Goal: Task Accomplishment & Management: Use online tool/utility

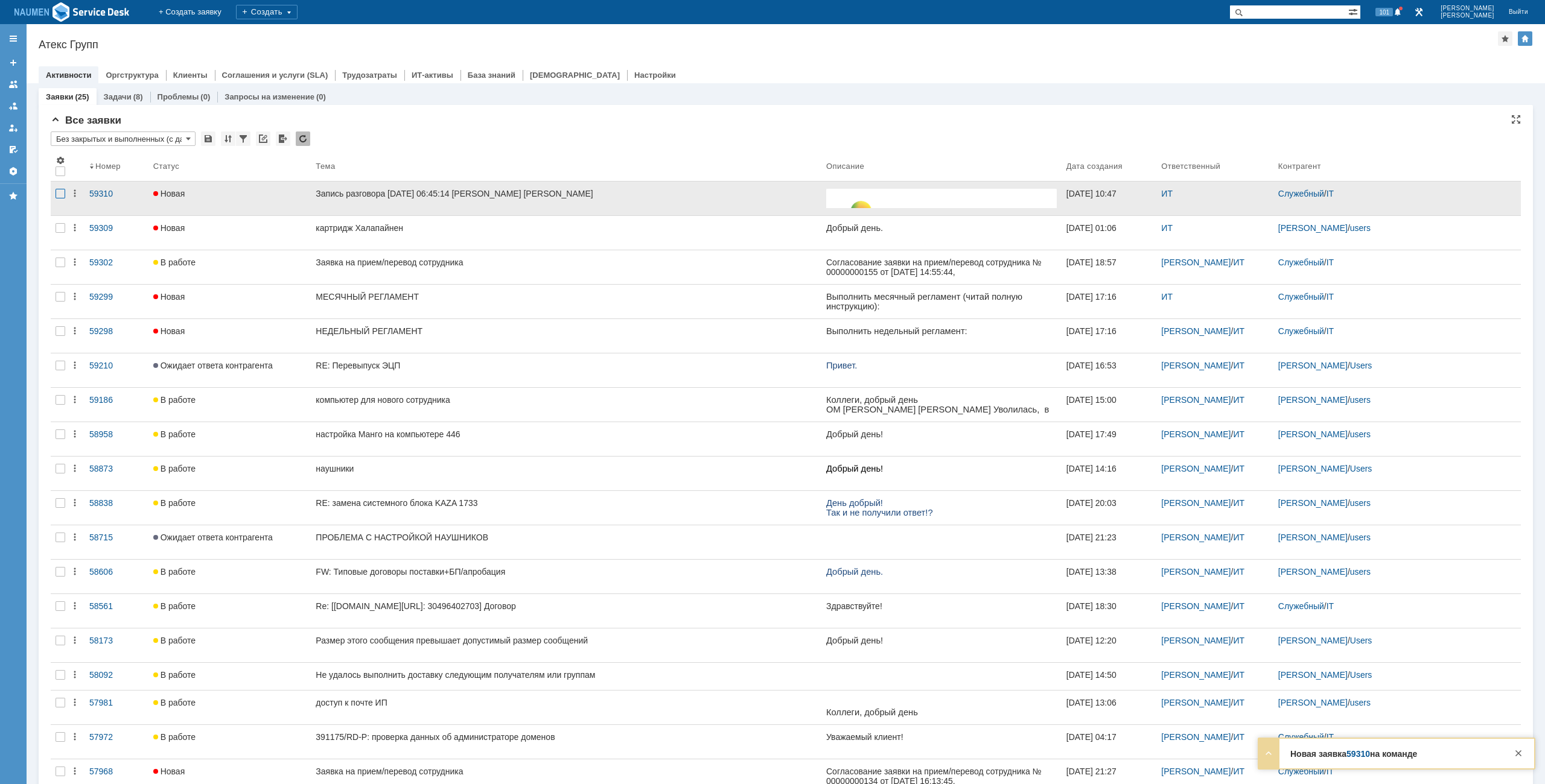
click at [57, 193] on div at bounding box center [61, 194] width 10 height 10
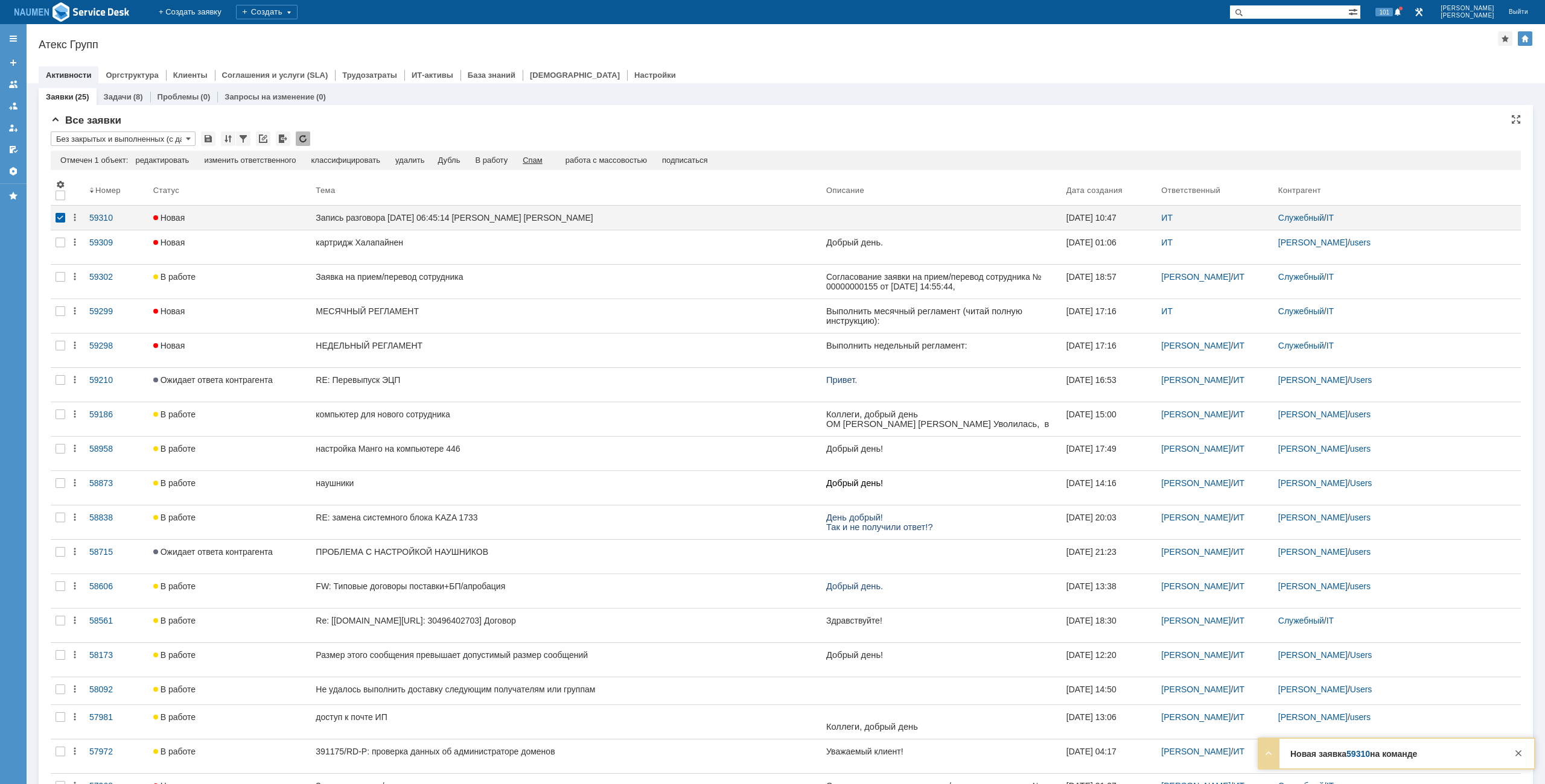
click at [533, 163] on div "Спам" at bounding box center [532, 161] width 20 height 10
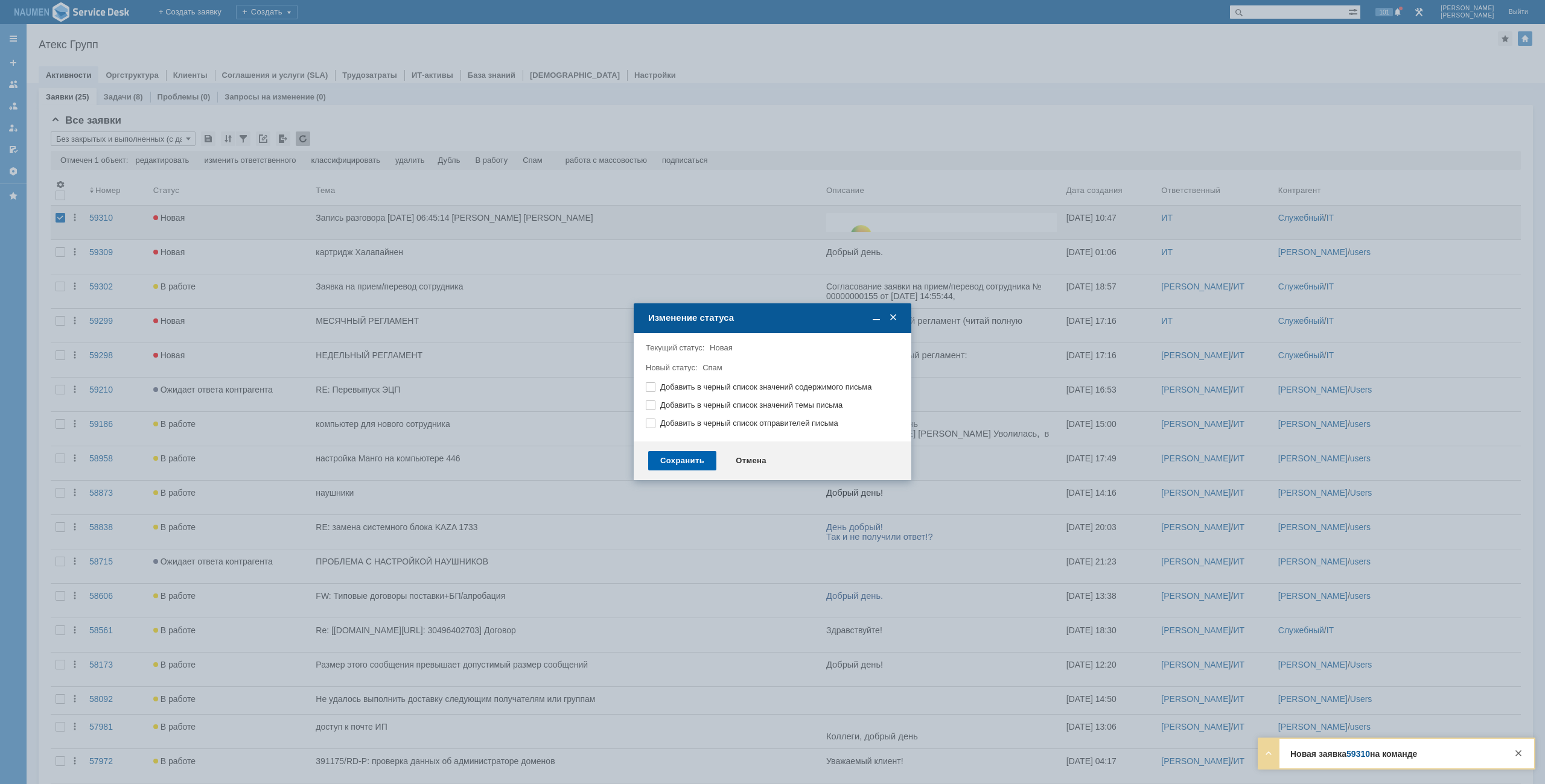
click at [679, 454] on div "Сохранить" at bounding box center [682, 461] width 68 height 20
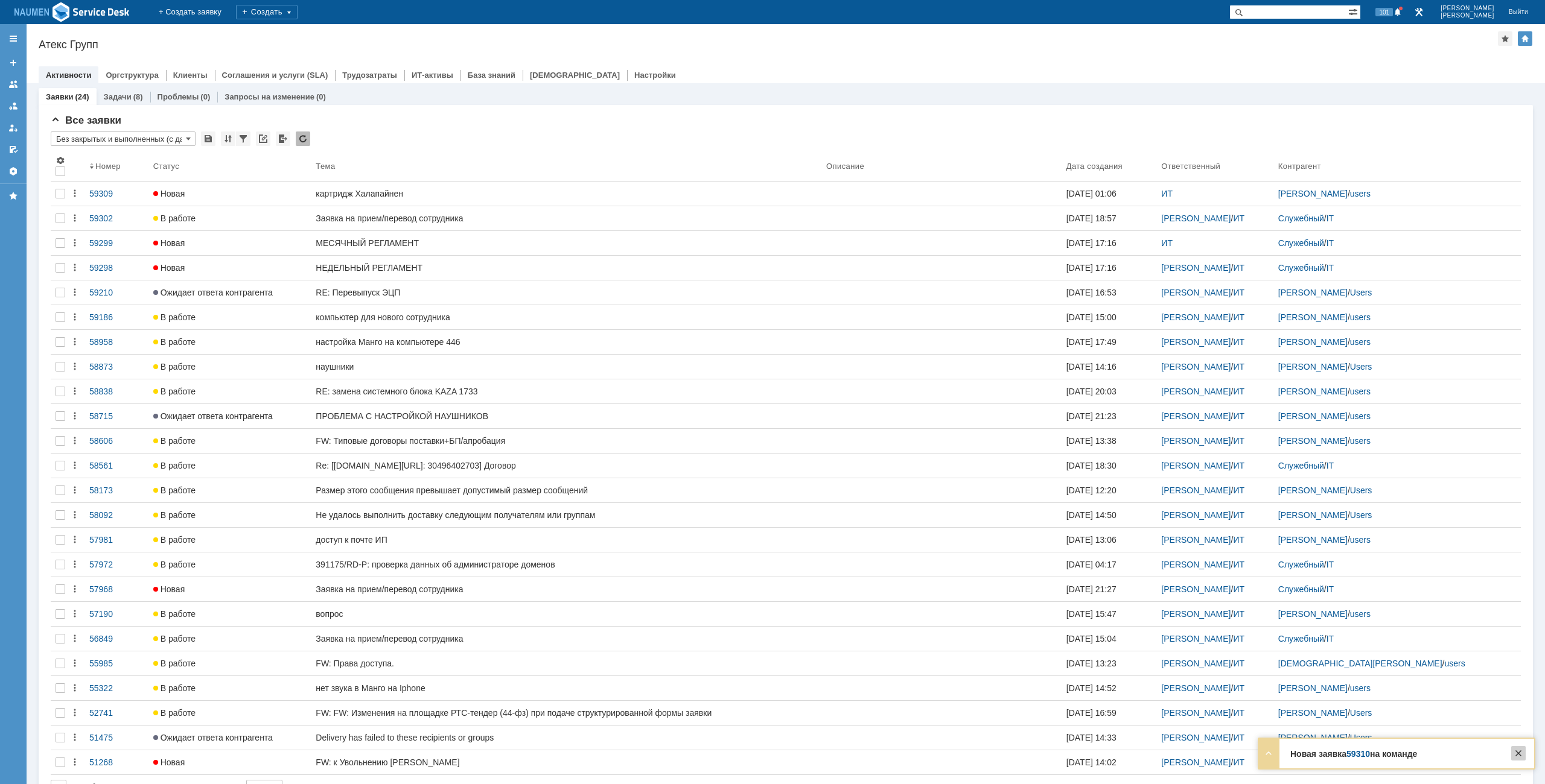
click at [1524, 752] on div at bounding box center [1518, 753] width 15 height 15
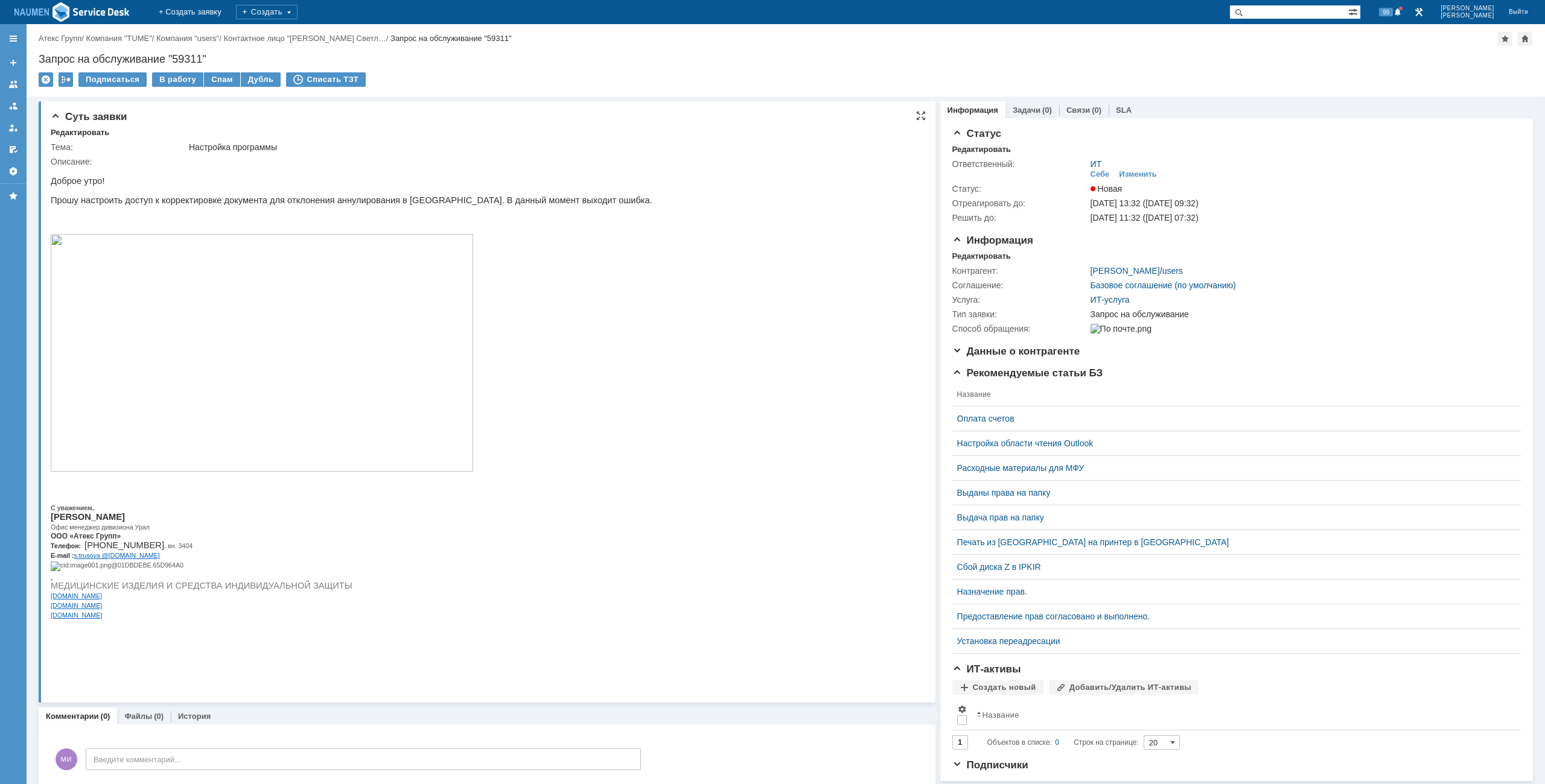
click at [254, 312] on img at bounding box center [262, 353] width 423 height 238
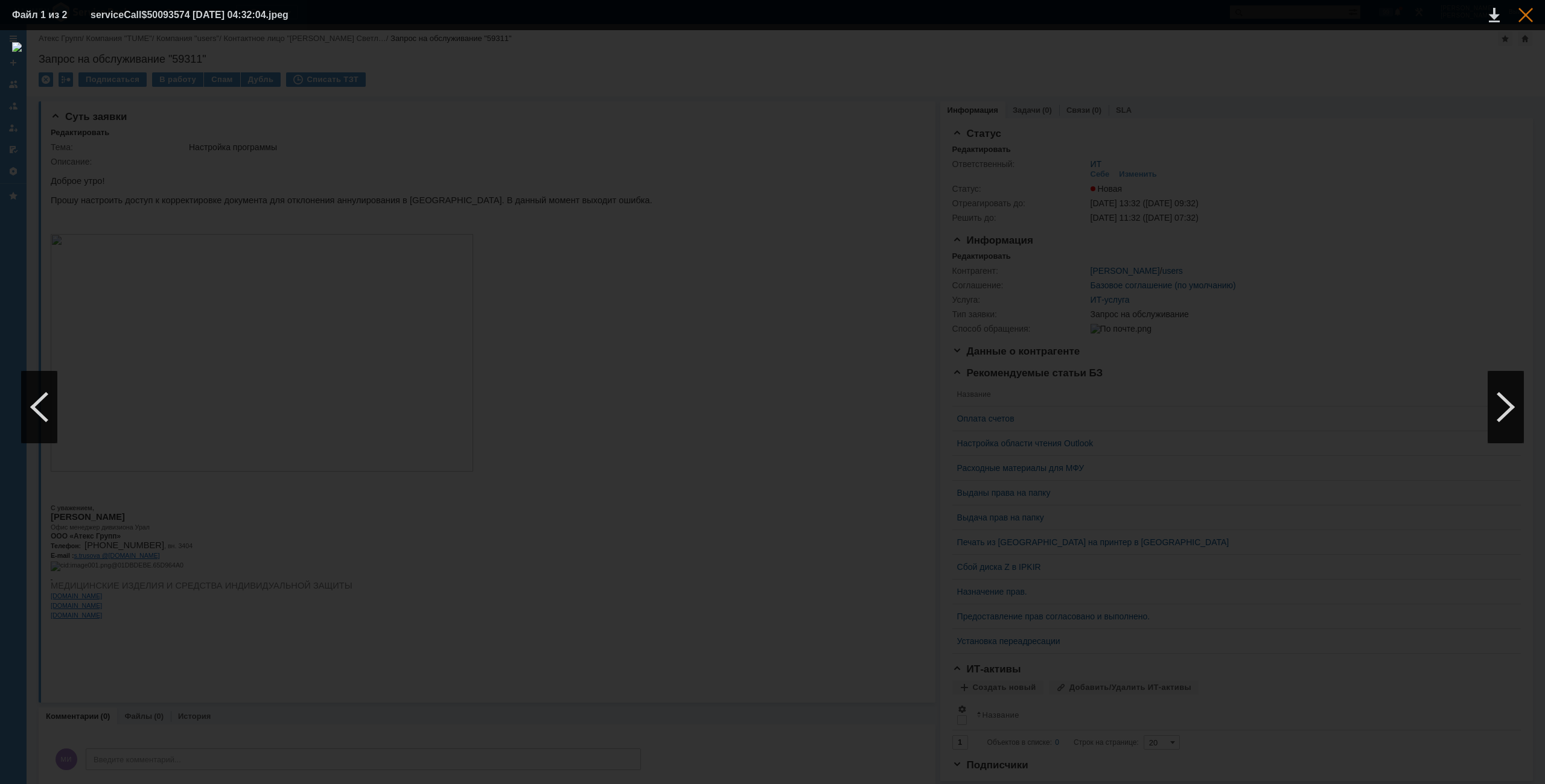
click at [1526, 18] on div at bounding box center [1525, 15] width 15 height 15
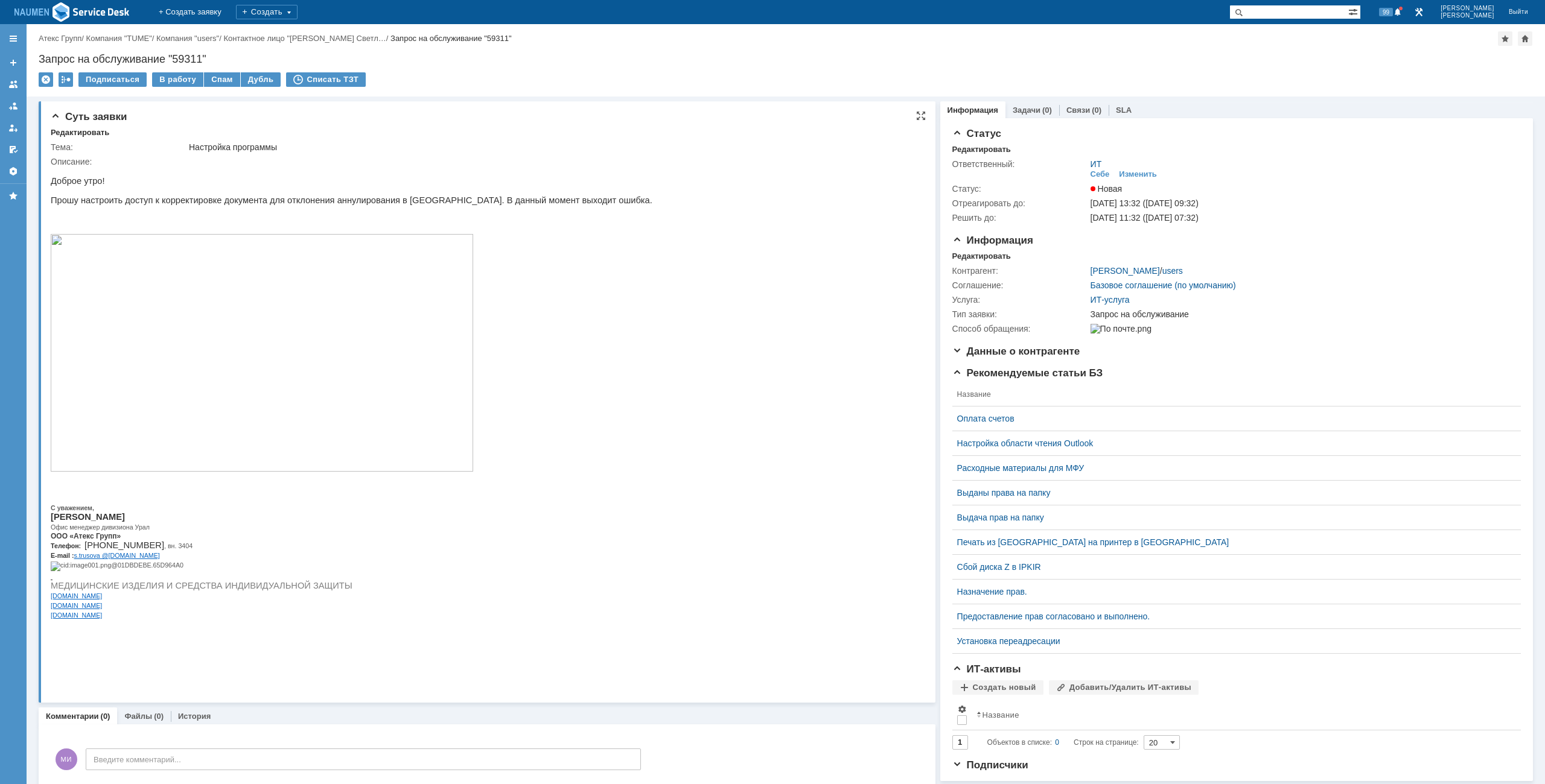
click at [849, 629] on html "Доброе утро! Прошу настроить доступ к корректировке документа для отклонения ан…" at bounding box center [481, 398] width 860 height 463
click at [969, 256] on div "Редактировать" at bounding box center [982, 256] width 59 height 10
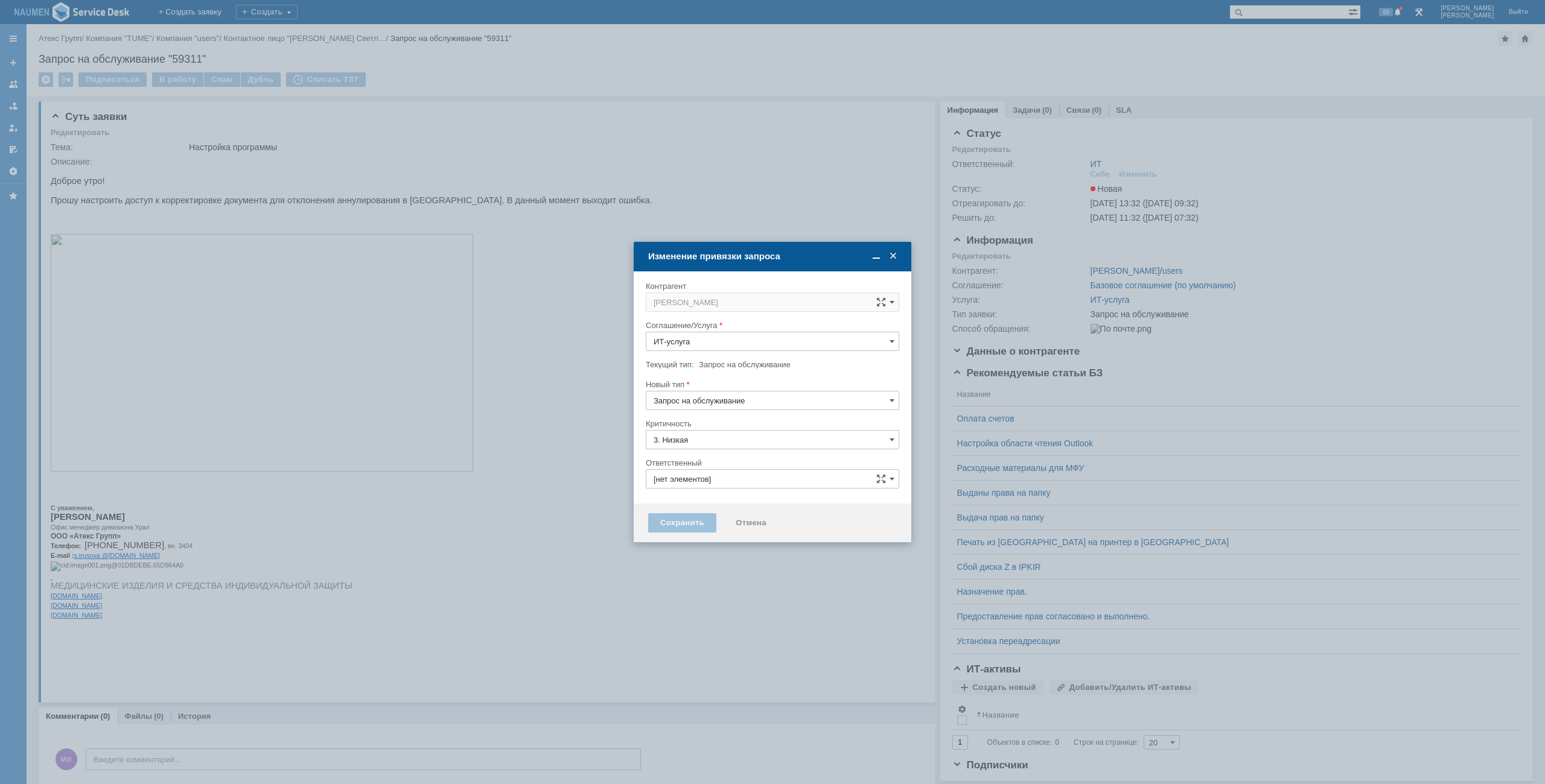
type input "ИТ"
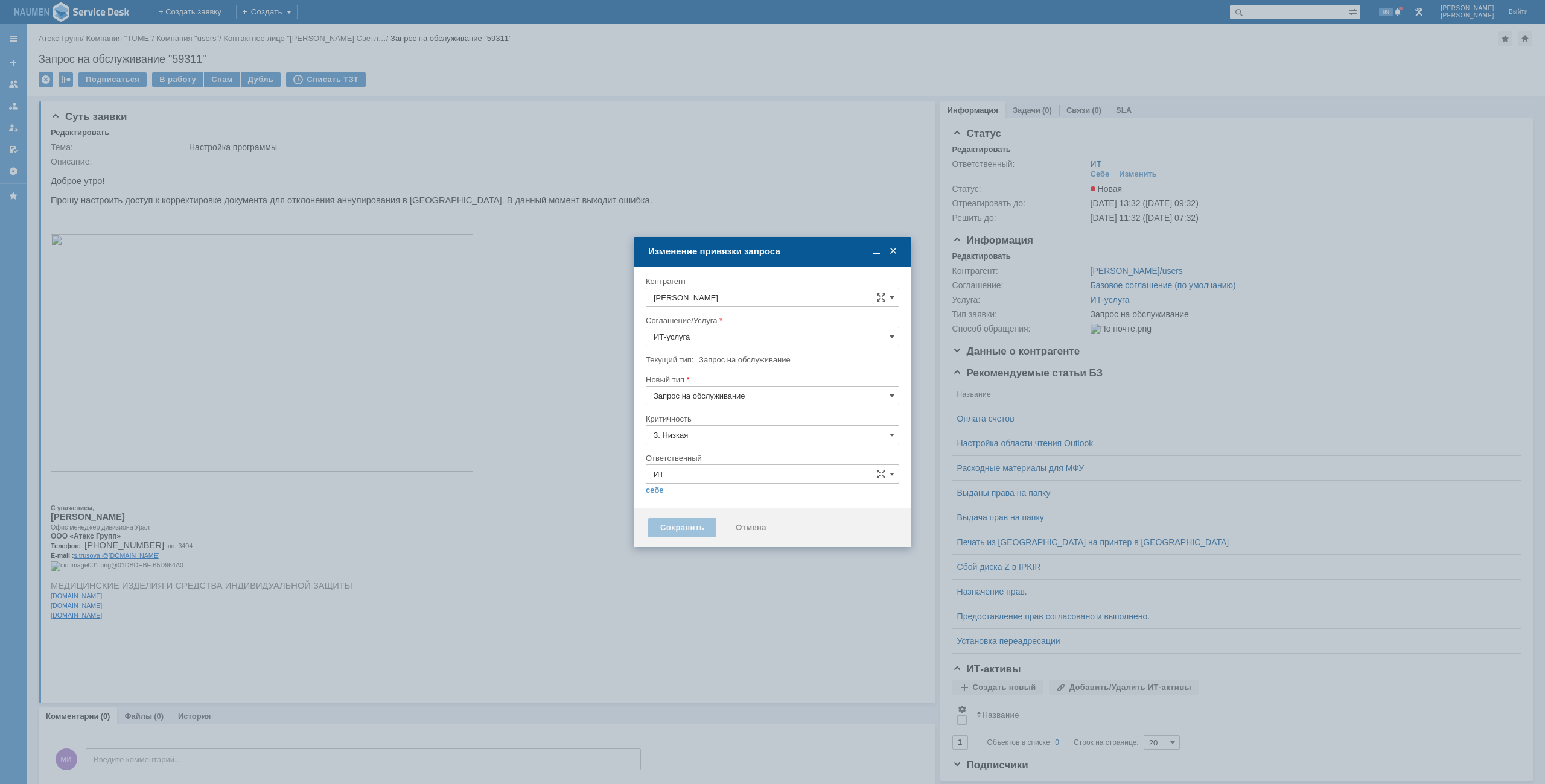
type input "[не указано]"
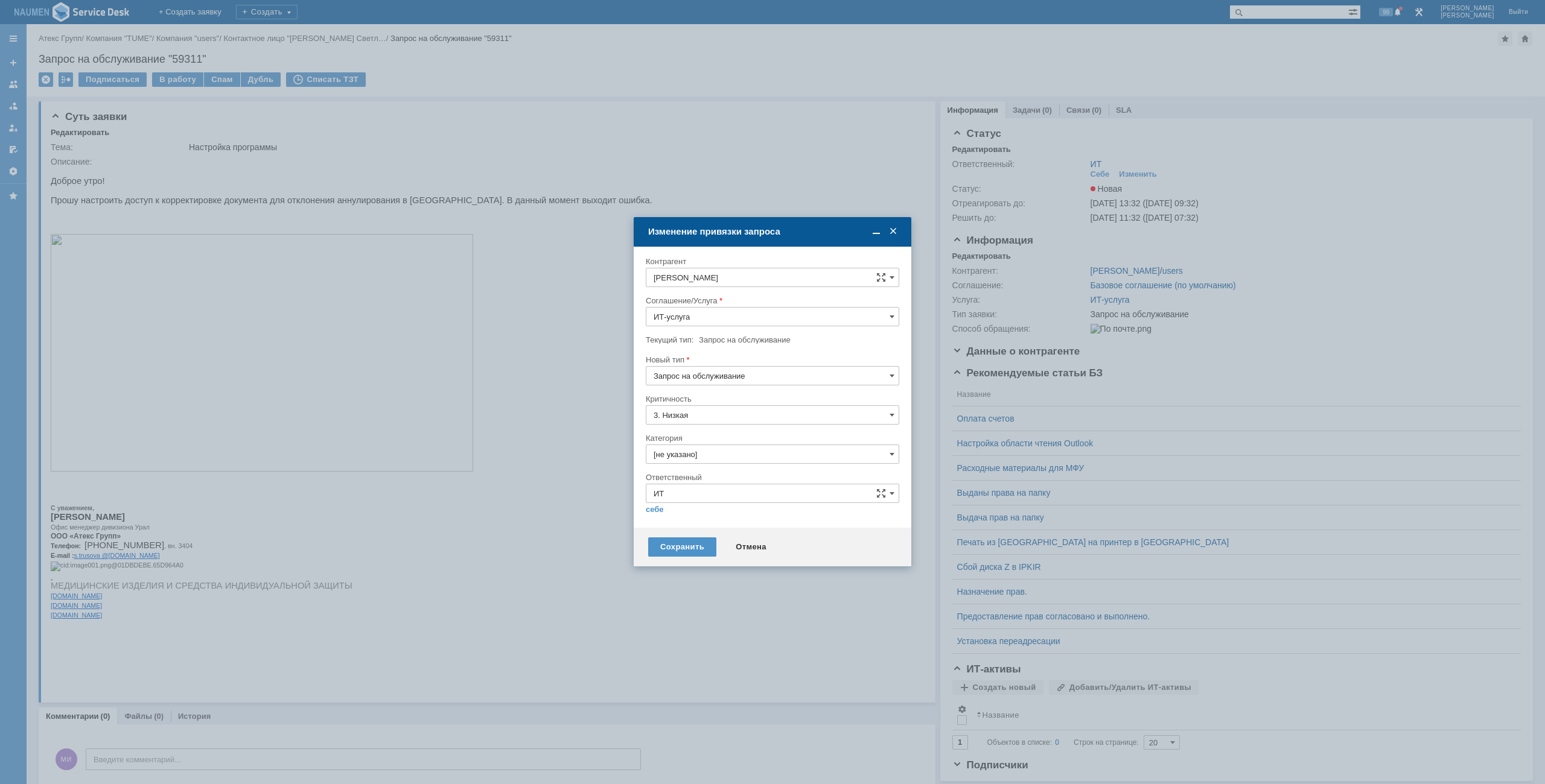
click at [693, 451] on input "[не указано]" at bounding box center [772, 454] width 253 height 20
click at [701, 517] on div "Программное обеспечение" at bounding box center [772, 523] width 252 height 20
click at [630, 507] on div at bounding box center [772, 392] width 1545 height 784
type input "Программное обеспечение"
click at [656, 511] on link "себе" at bounding box center [655, 510] width 18 height 10
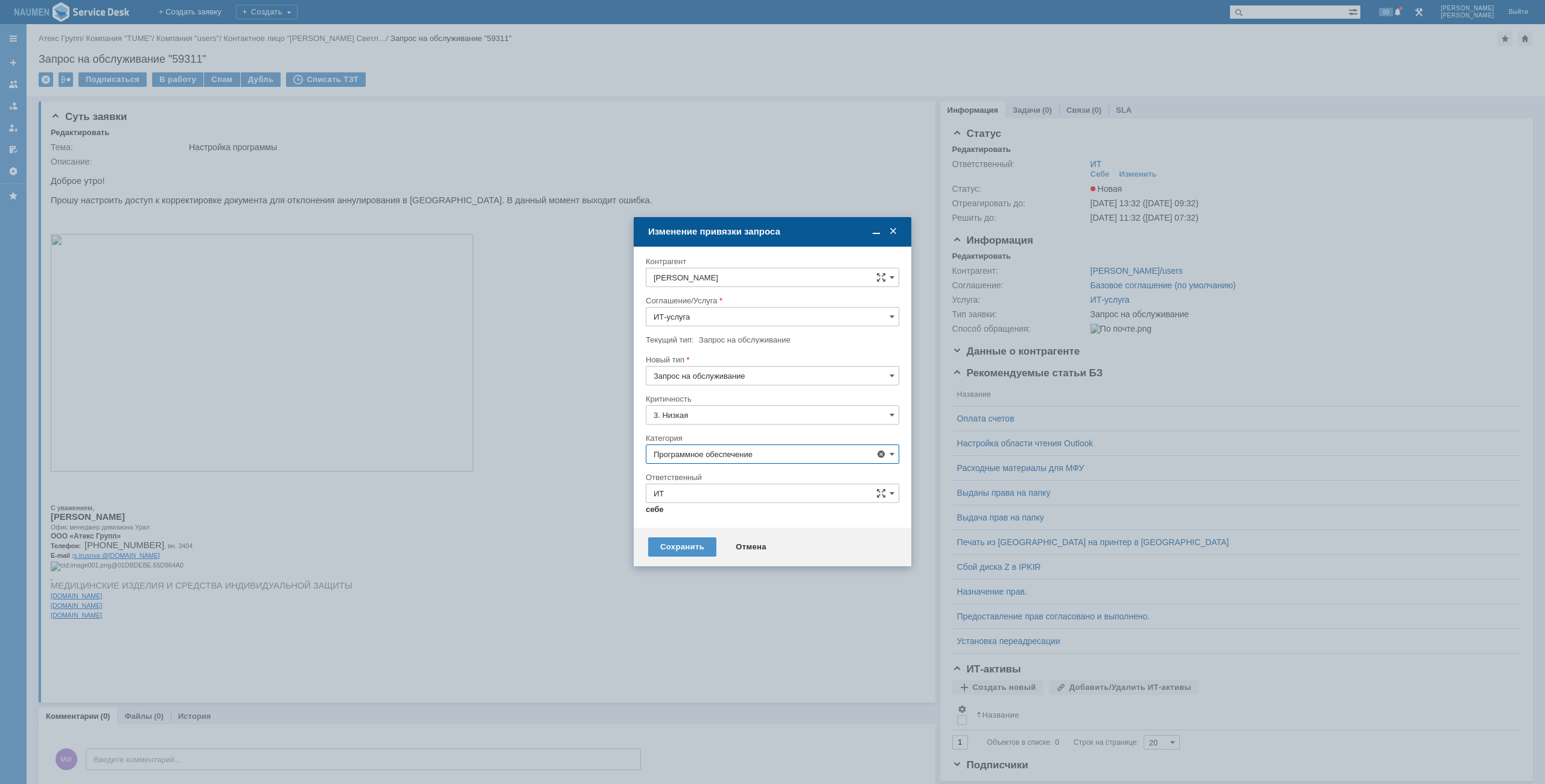
type input "[PERSON_NAME]"
click at [680, 544] on div "Сохранить" at bounding box center [682, 542] width 68 height 20
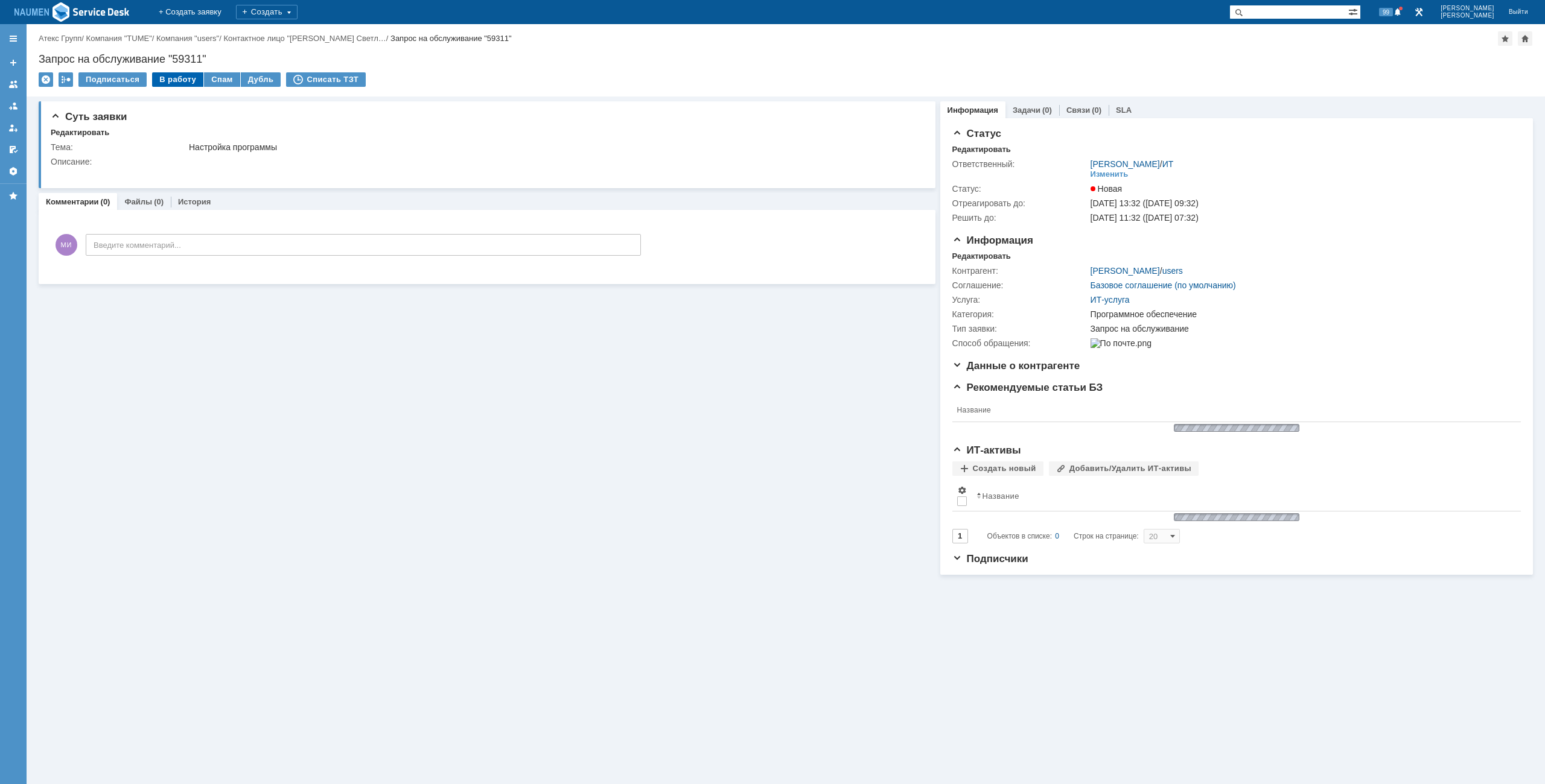
click at [175, 75] on div "В работу" at bounding box center [178, 80] width 51 height 15
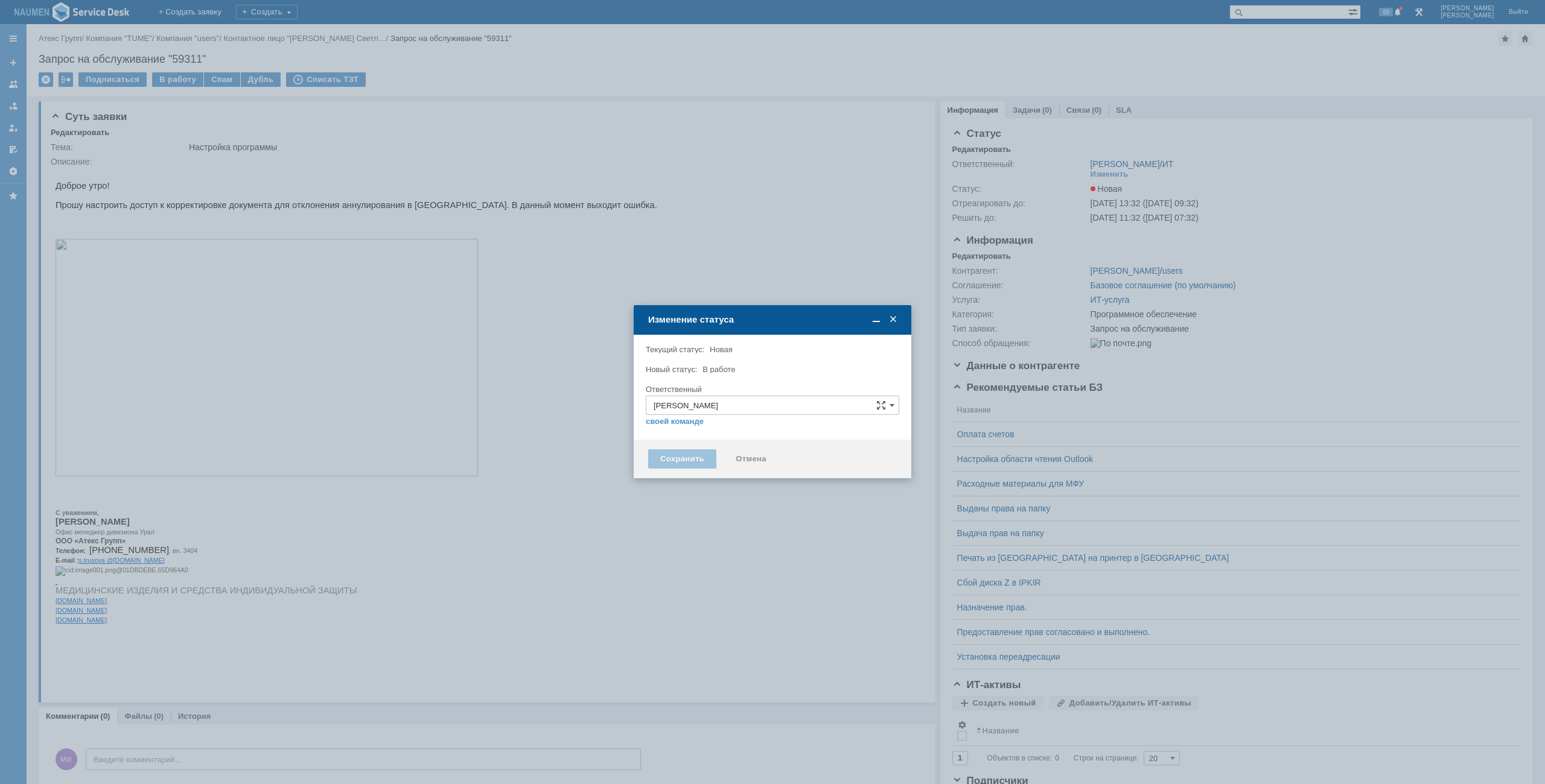
type input "Программное обеспечение"
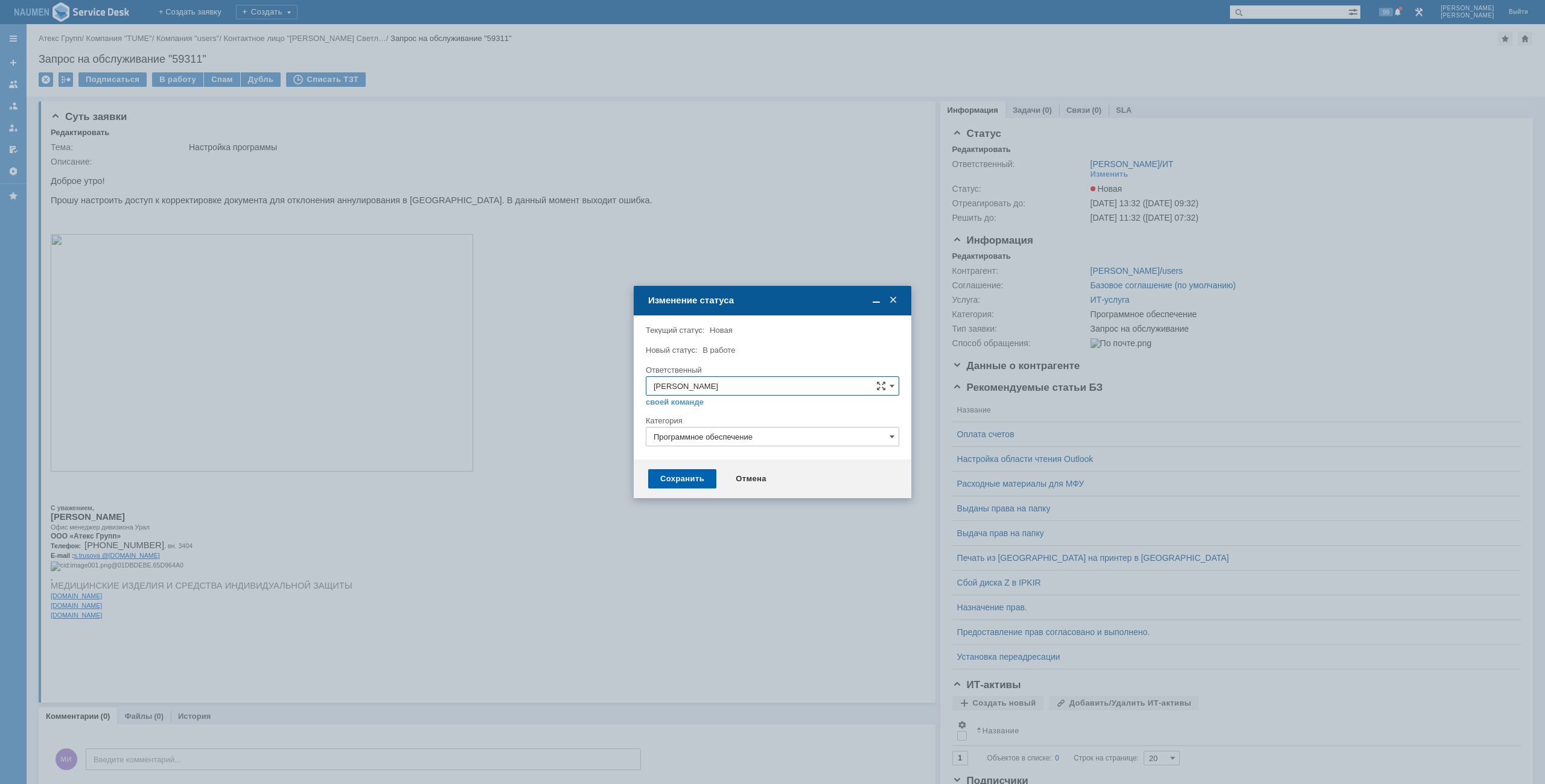
click at [711, 478] on div "Сохранить" at bounding box center [682, 479] width 68 height 20
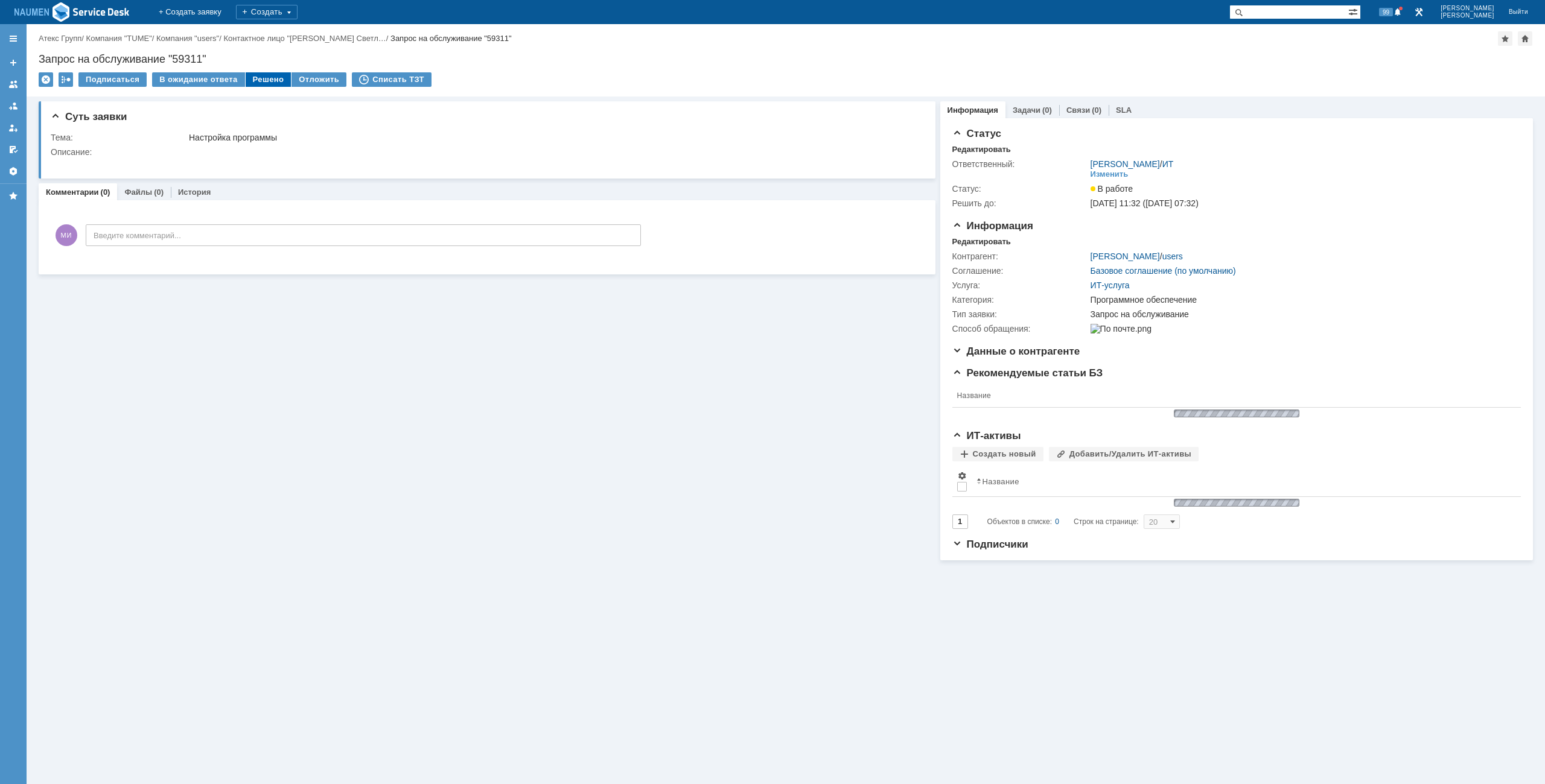
click at [254, 73] on div "Решено" at bounding box center [269, 80] width 46 height 15
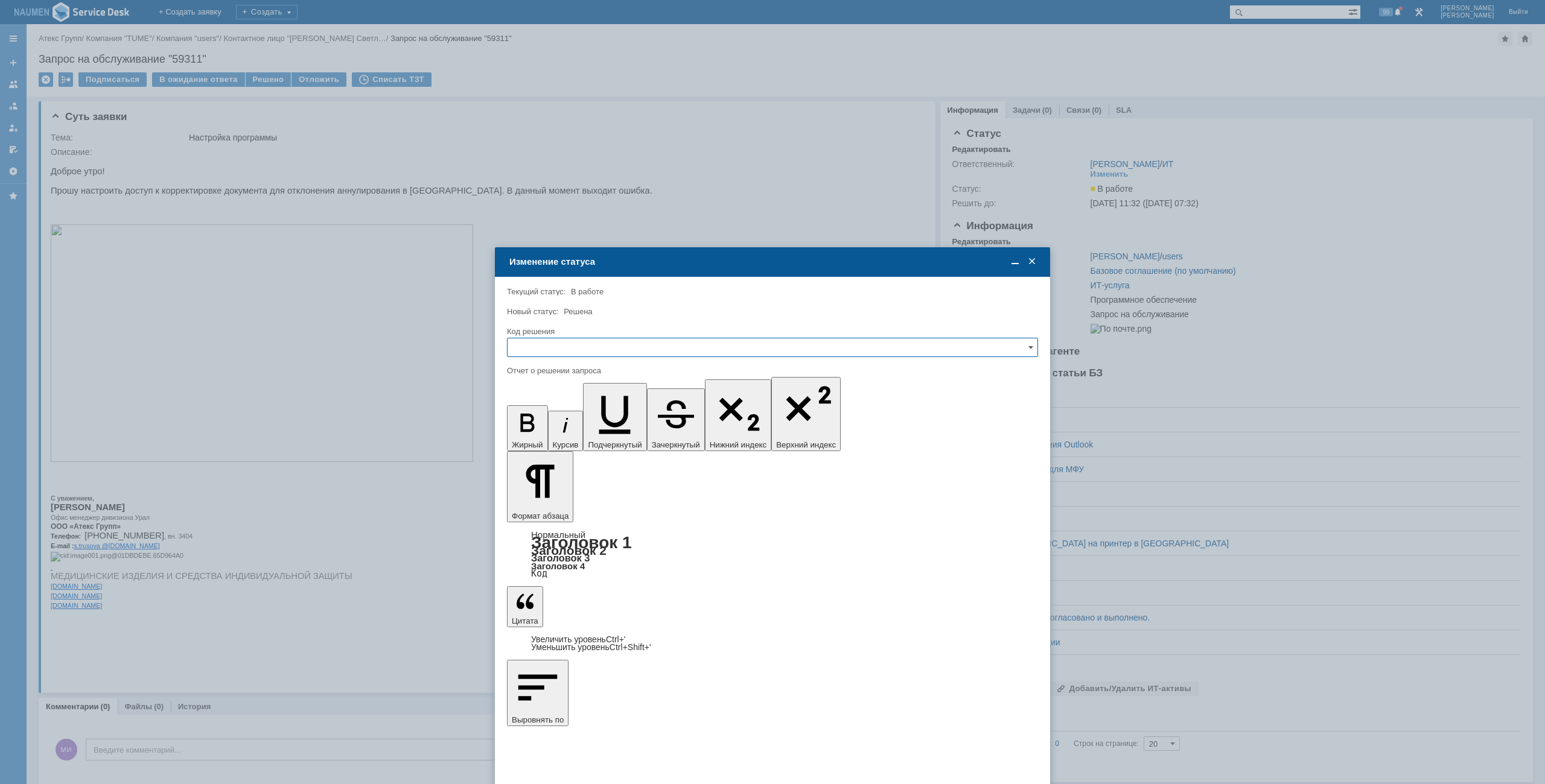
click at [628, 350] on input "text" at bounding box center [772, 347] width 531 height 20
click at [558, 438] on div "Решено" at bounding box center [772, 430] width 530 height 20
type input "Решено"
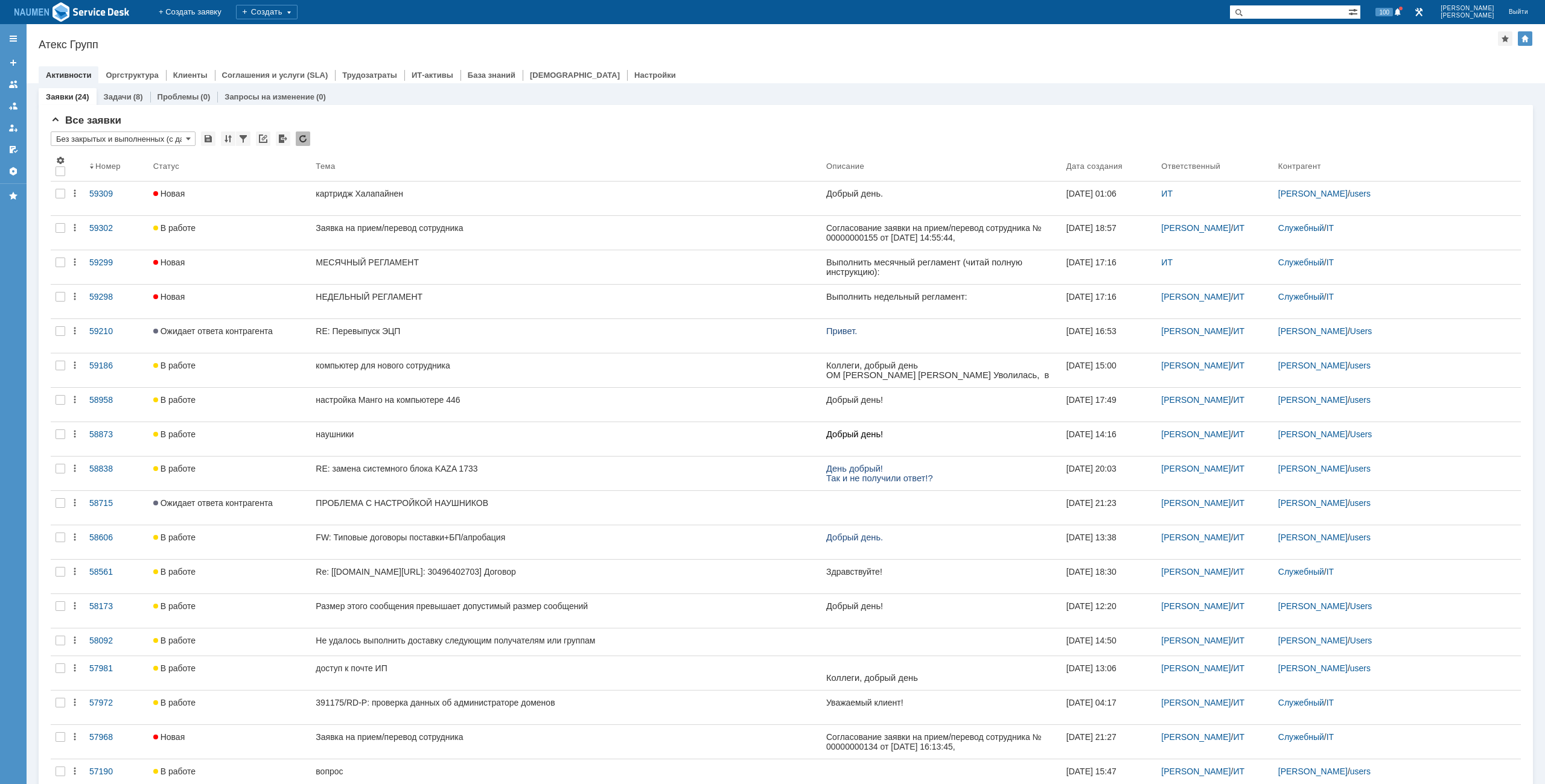
click at [741, 48] on div "Атекс Групп" at bounding box center [768, 45] width 1459 height 12
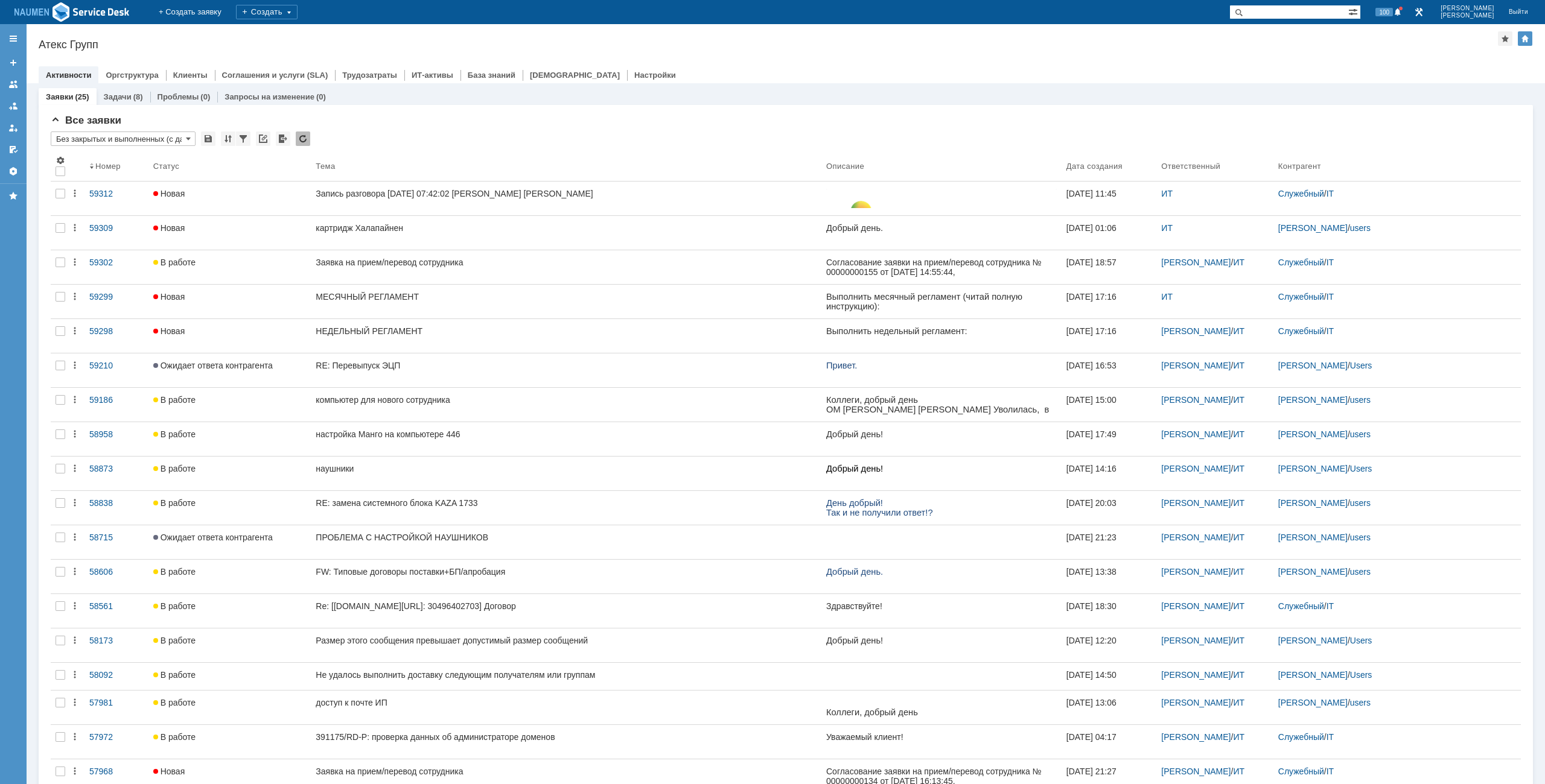
click at [1099, 68] on div "Активности Оргструктура Клиенты Соглашения и услуги (SLA) Трудозатраты ИТ-актив…" at bounding box center [785, 75] width 1494 height 17
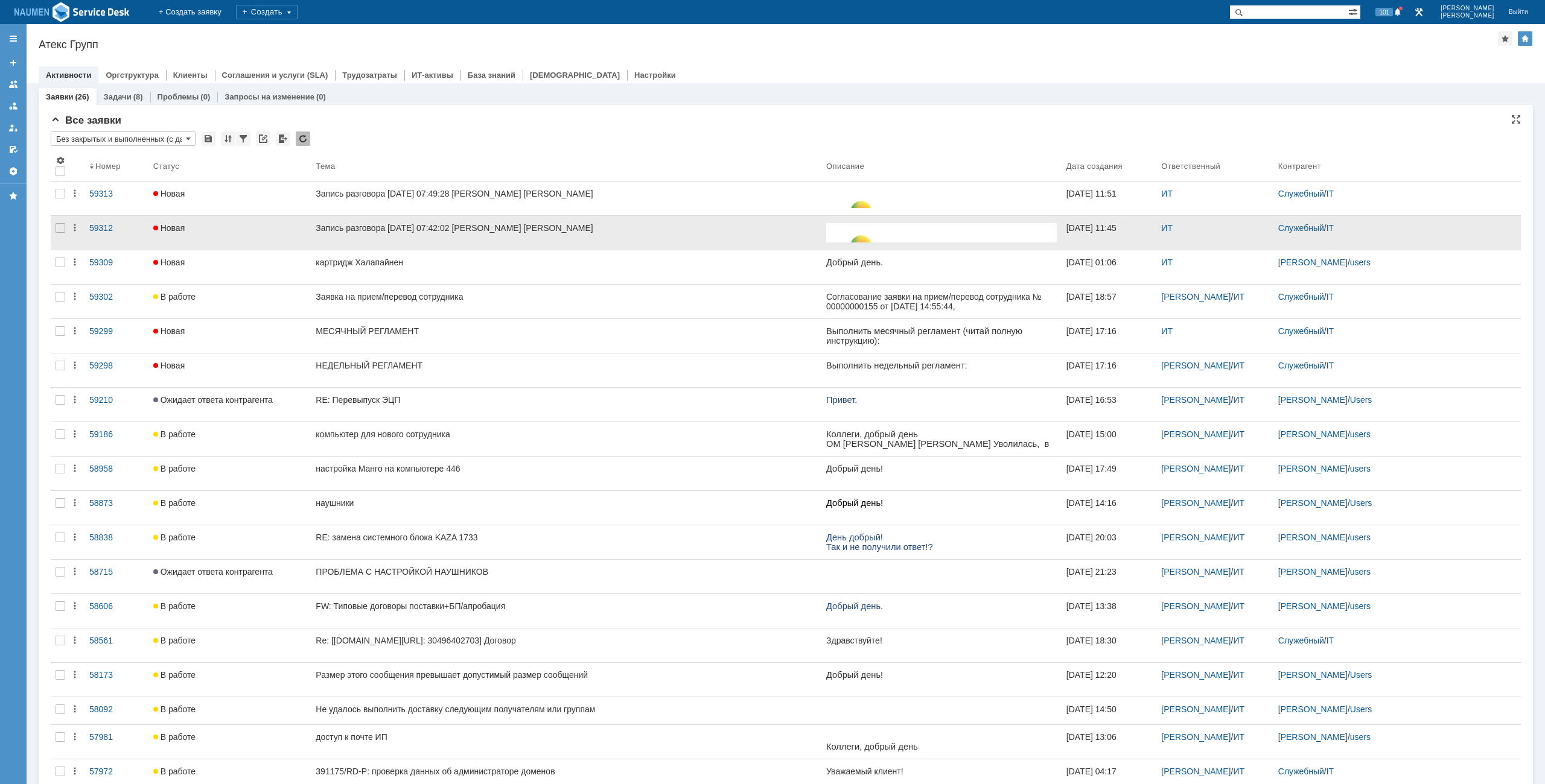
click at [54, 231] on div at bounding box center [61, 232] width 20 height 34
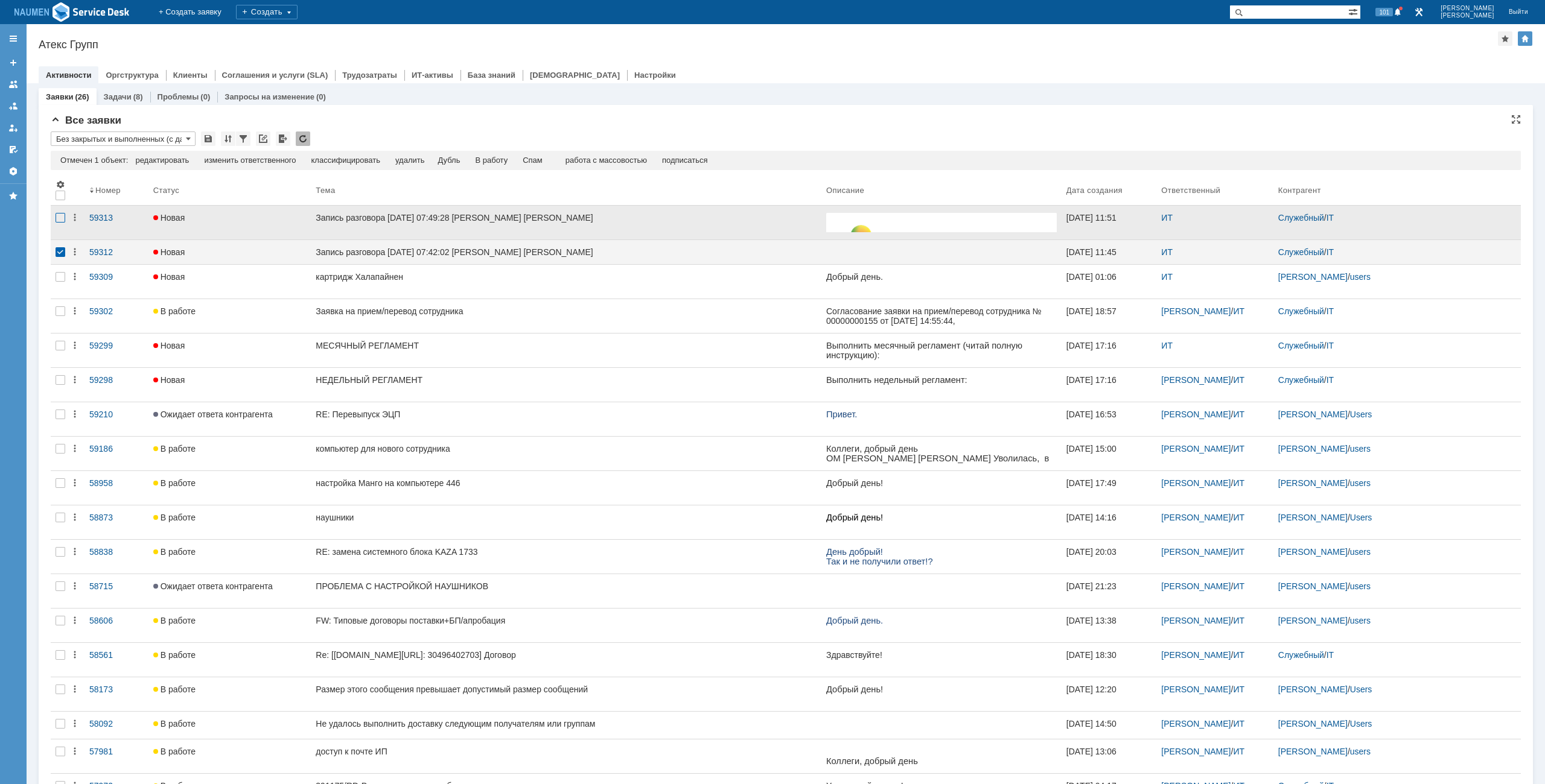
click at [58, 216] on div at bounding box center [61, 218] width 10 height 10
click at [508, 161] on div "Спам" at bounding box center [508, 161] width 20 height 10
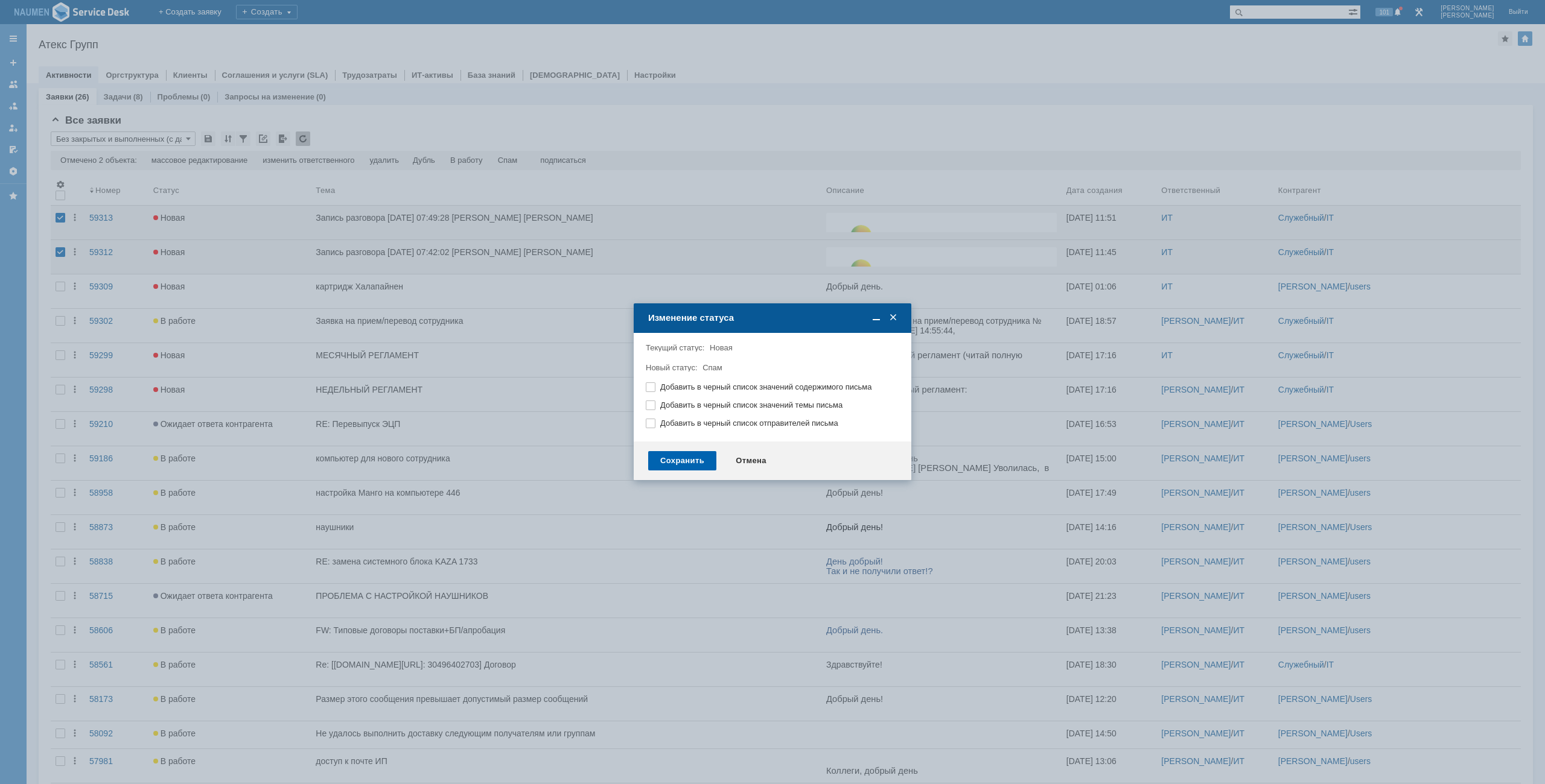
click at [673, 456] on div "Сохранить" at bounding box center [682, 461] width 68 height 20
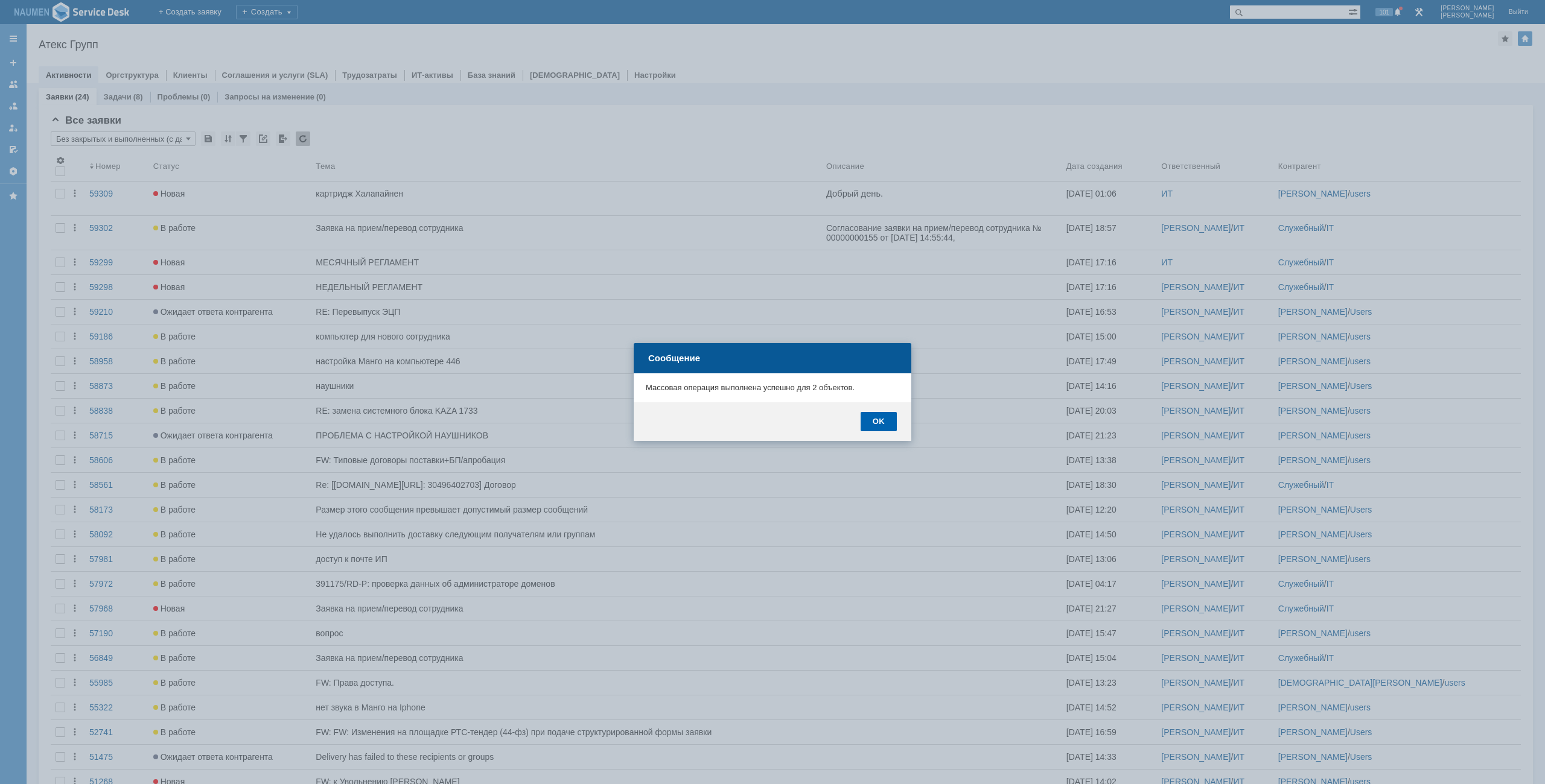
click at [871, 417] on div "OK" at bounding box center [878, 422] width 36 height 20
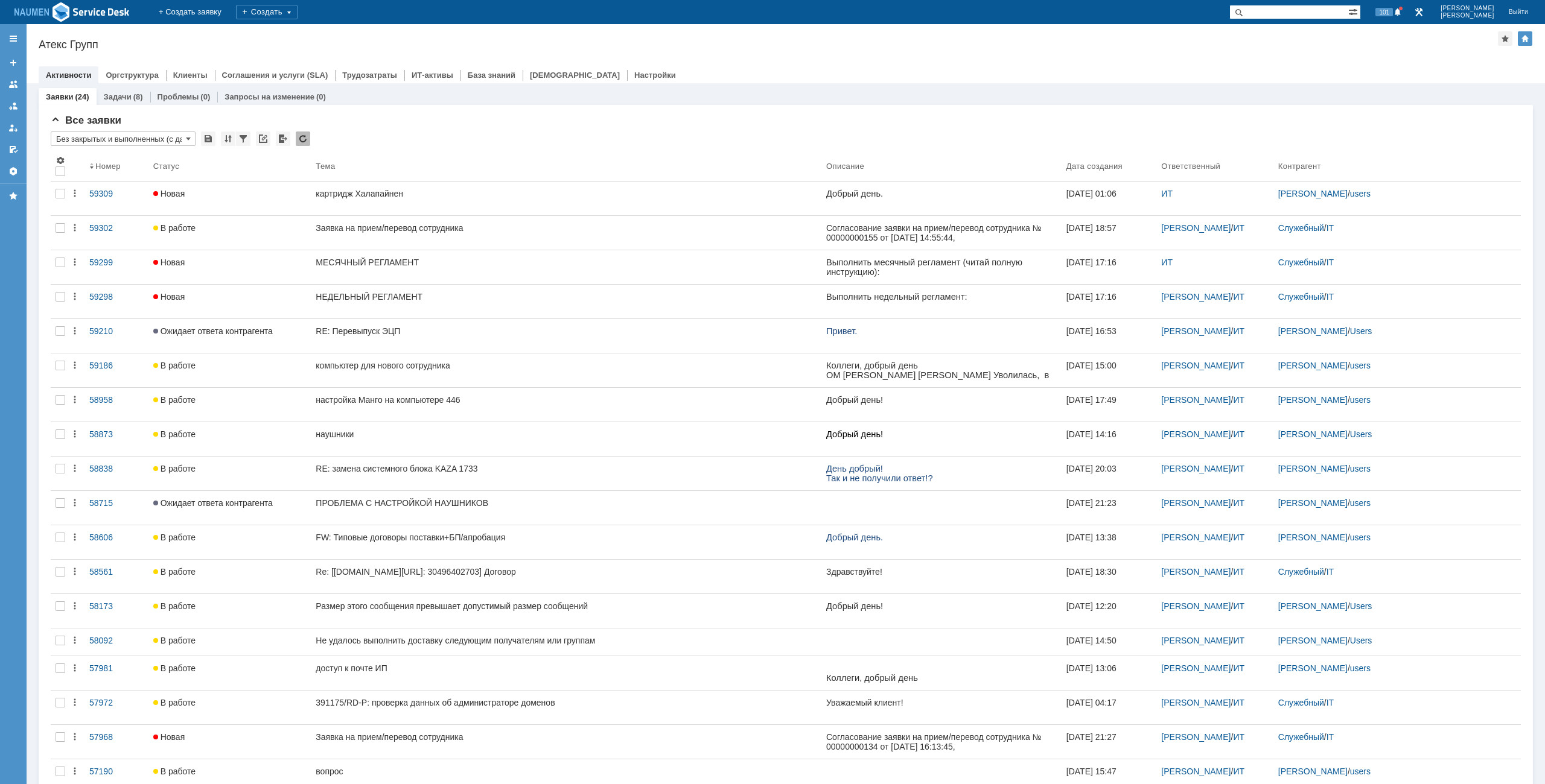
click at [813, 57] on div "Назад | Атекс Групп Атекс Групп root$101 Активности Оргструктура Клиенты Соглаш…" at bounding box center [785, 53] width 1518 height 59
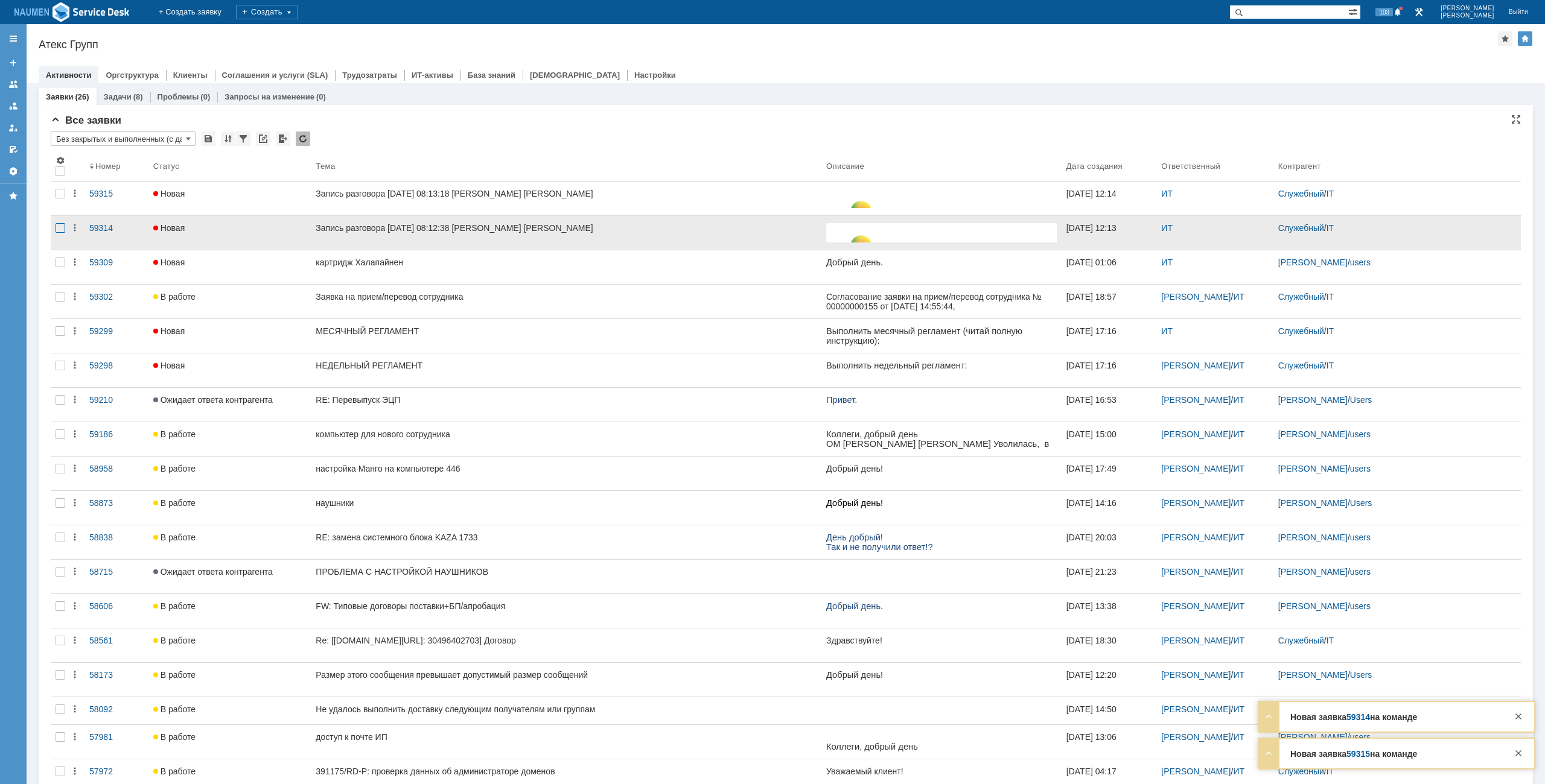
click at [61, 231] on div at bounding box center [61, 228] width 10 height 10
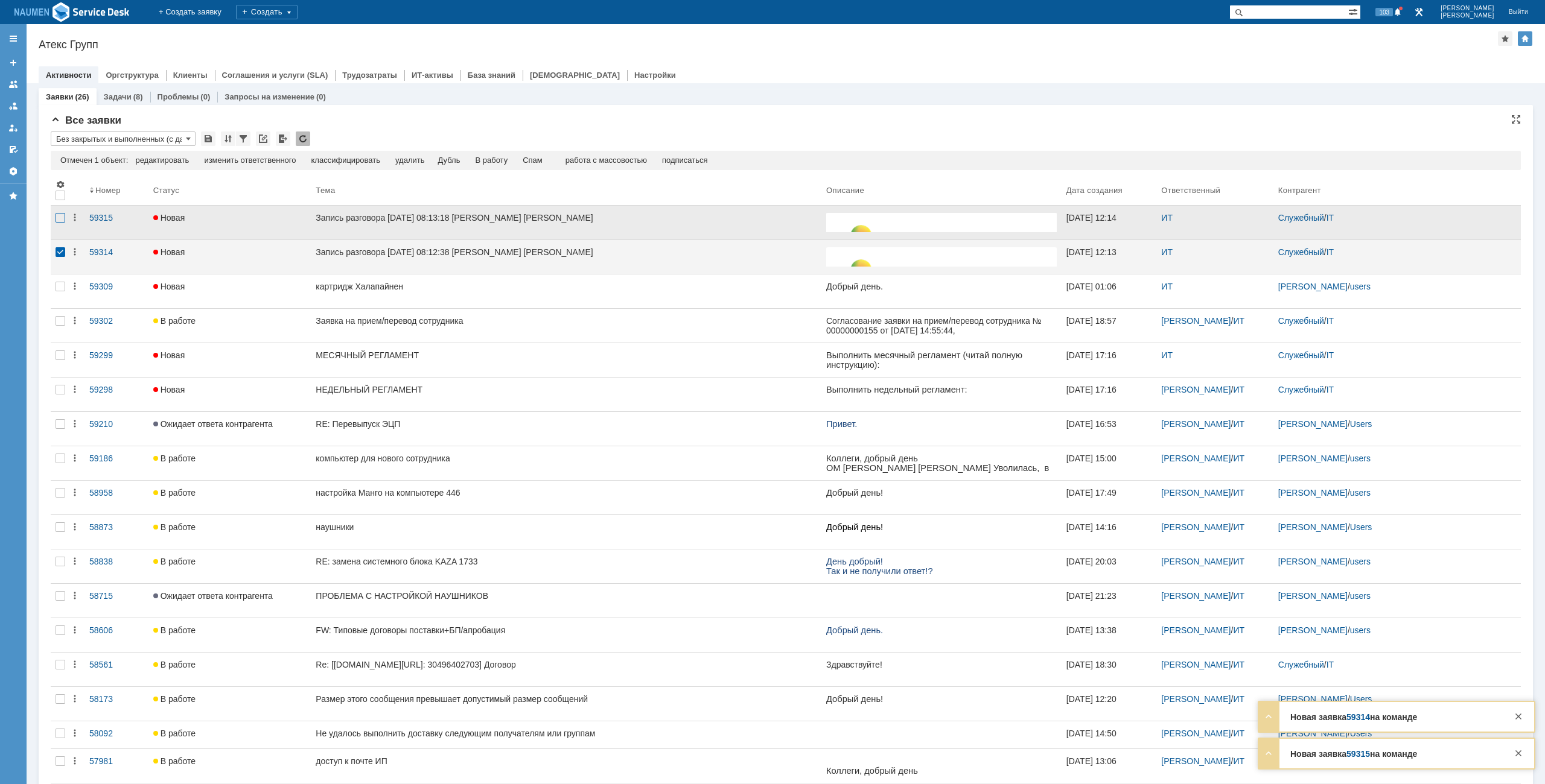
click at [59, 220] on div at bounding box center [61, 218] width 10 height 10
click at [67, 217] on div at bounding box center [61, 222] width 20 height 34
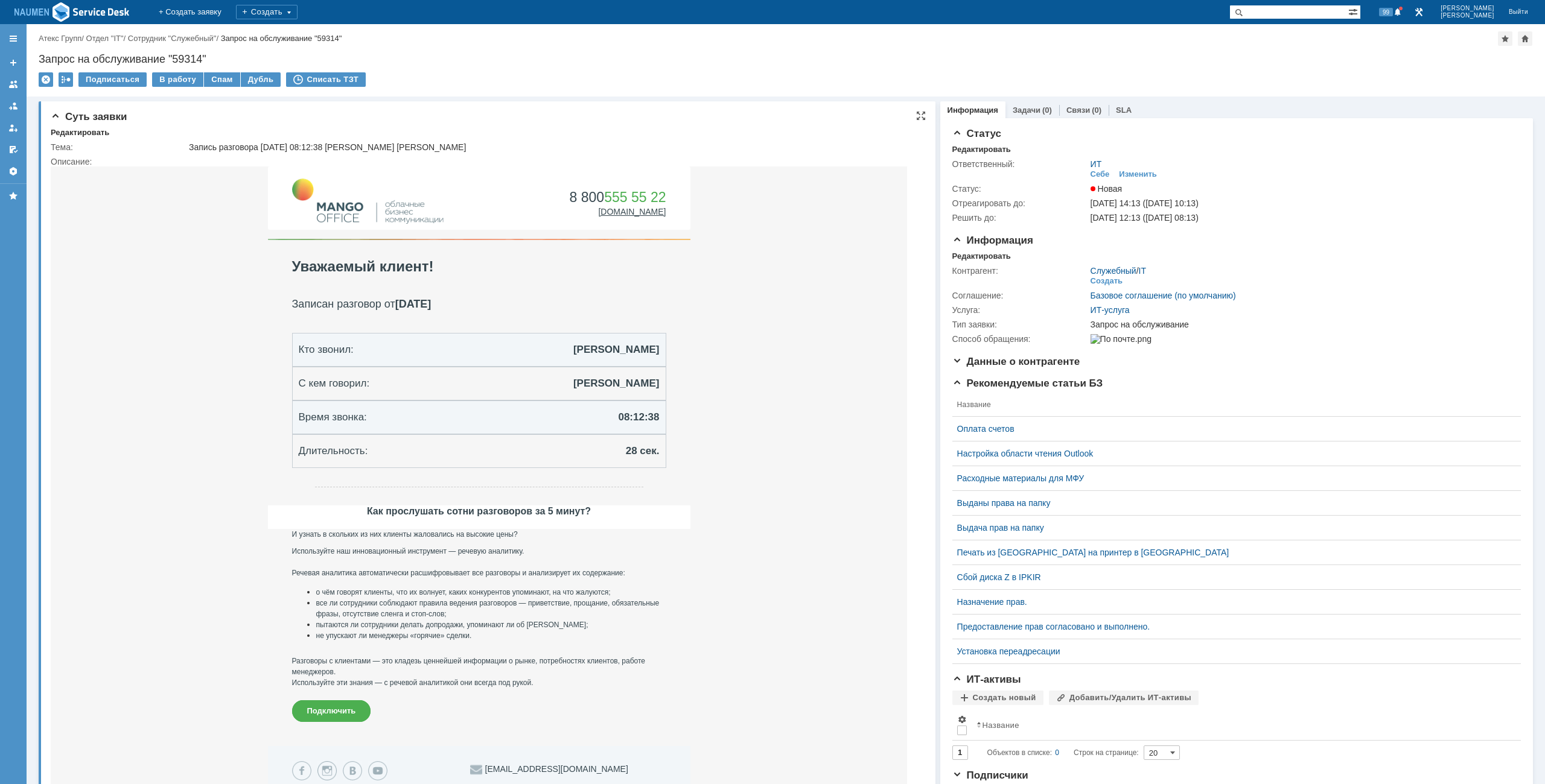
click at [83, 127] on div "Суть заявки Редактировать Тема: Запись разговора 30.09.2025 08:12:38 Мурзин Ива…" at bounding box center [487, 515] width 897 height 827
click at [95, 133] on div "Редактировать" at bounding box center [80, 133] width 59 height 10
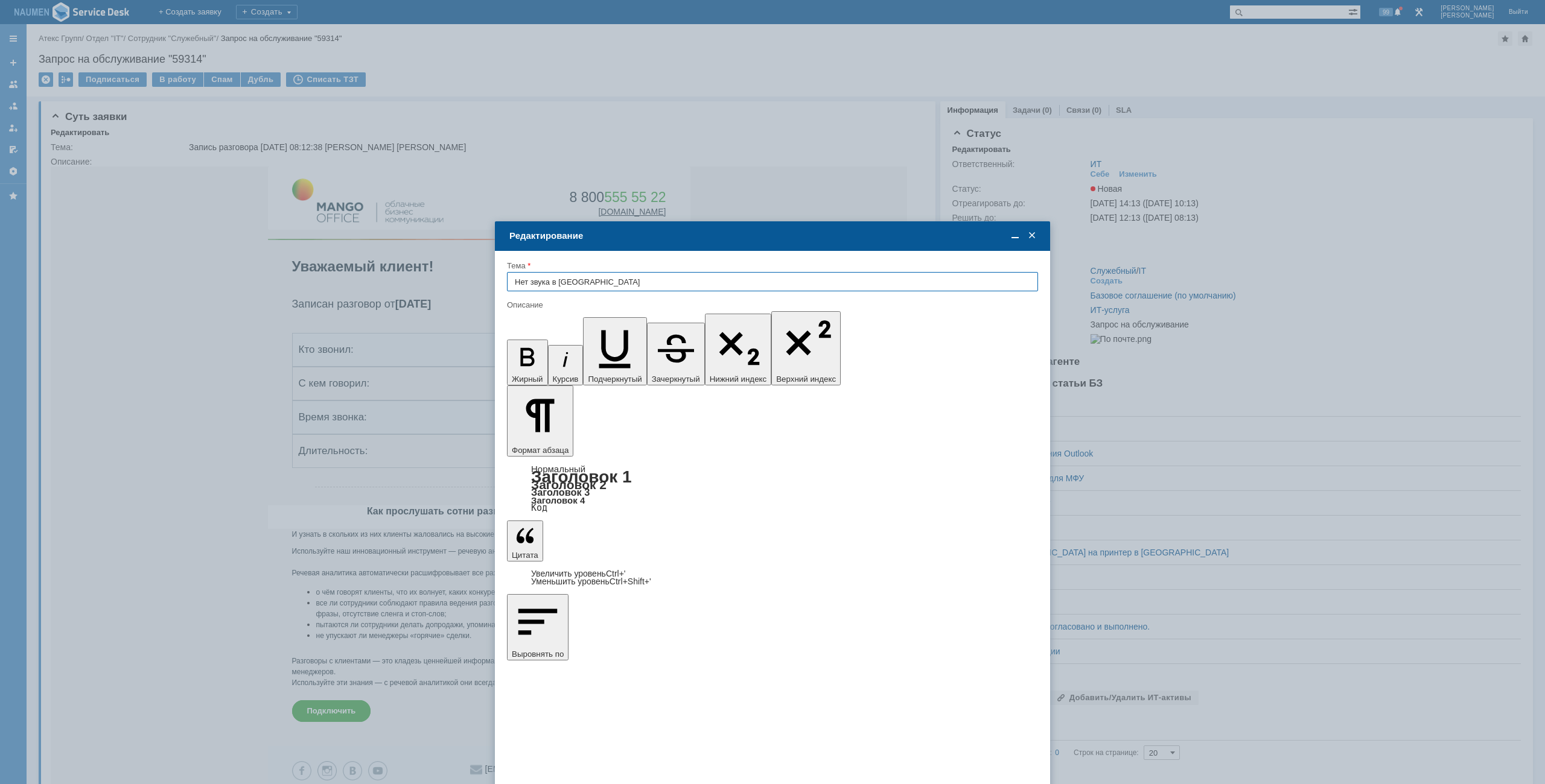
type input "Нет звука в Манго"
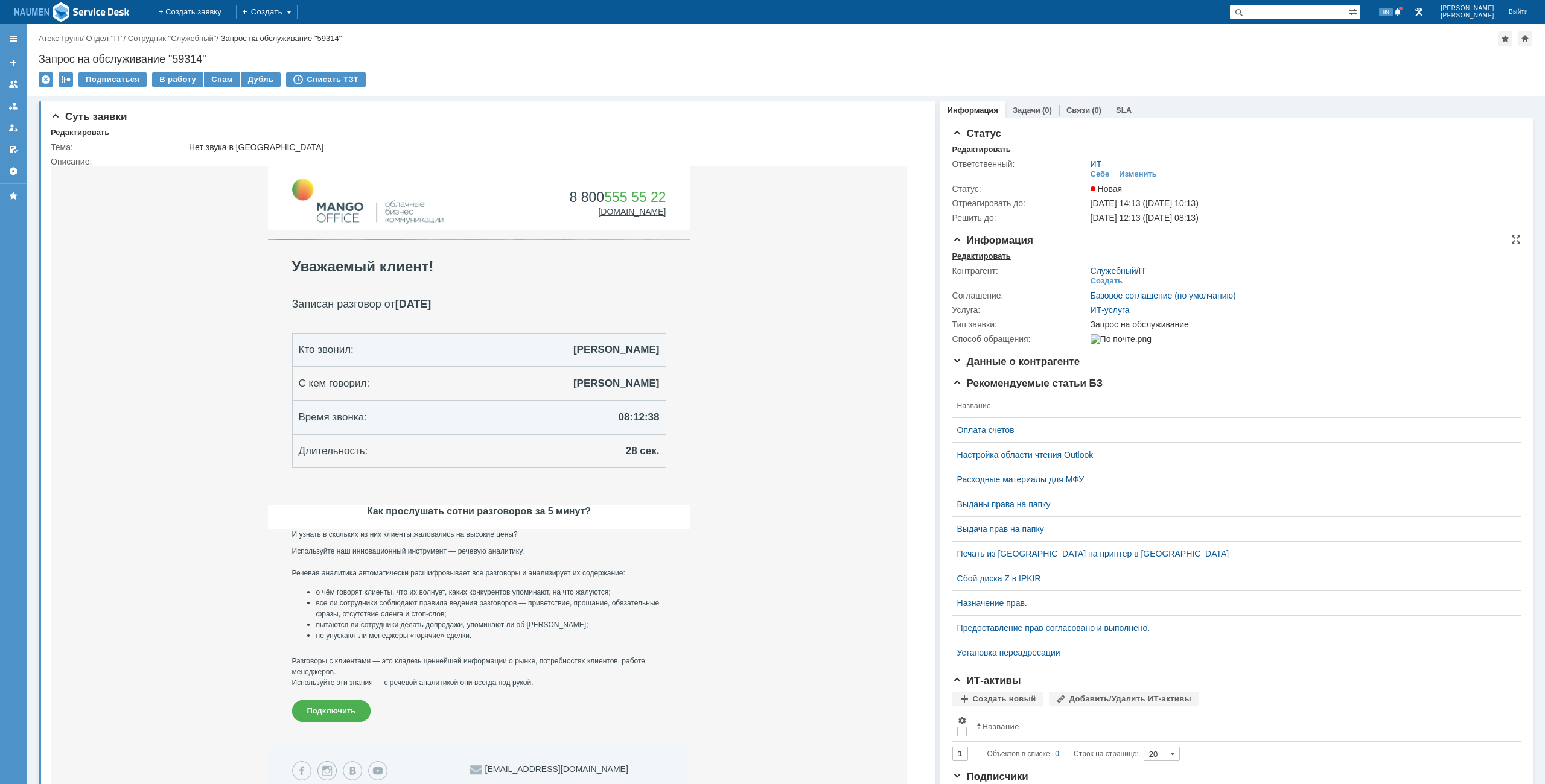
click at [969, 253] on div "Редактировать" at bounding box center [982, 256] width 59 height 10
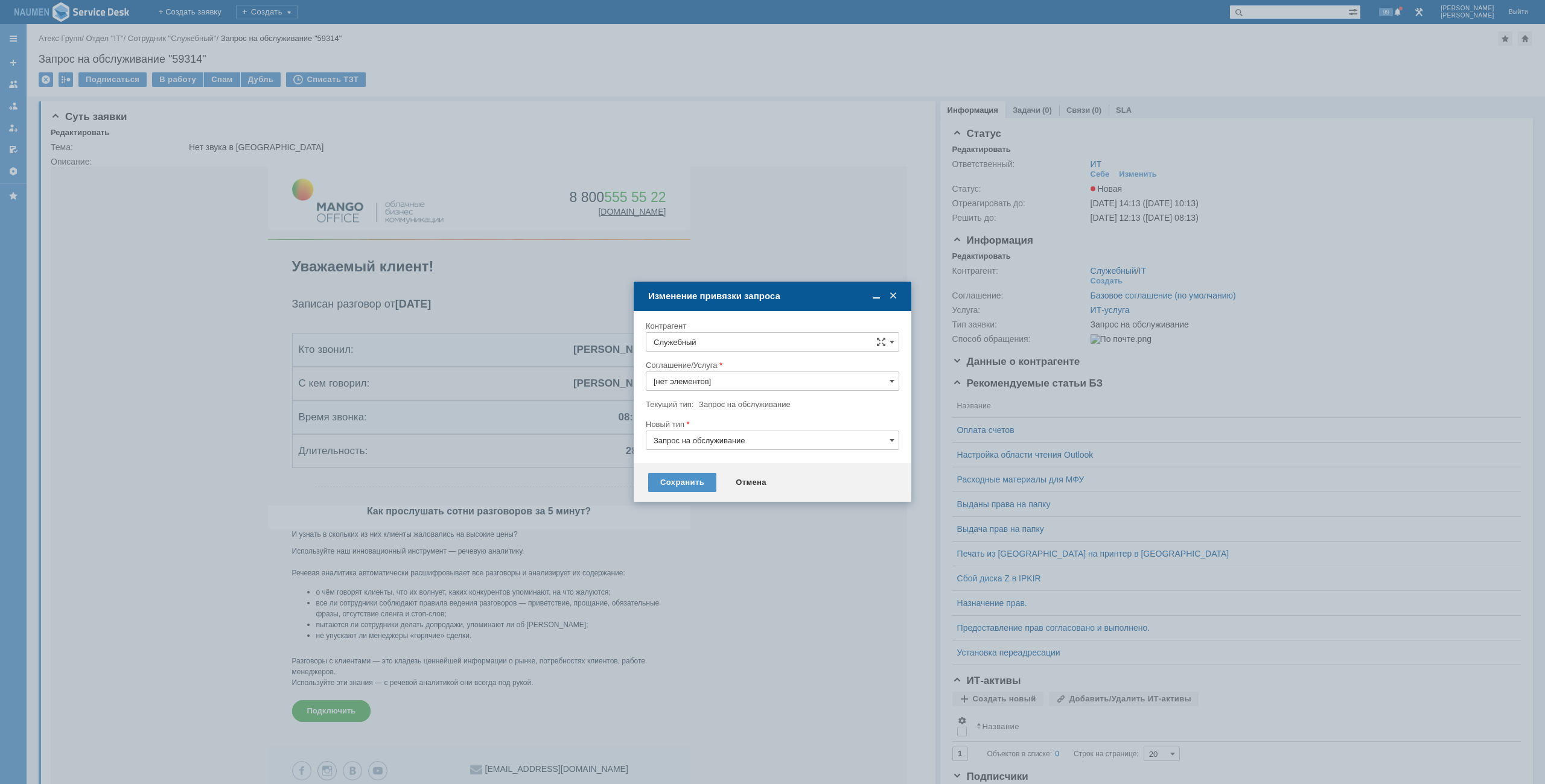
type input "ИТ-услуга"
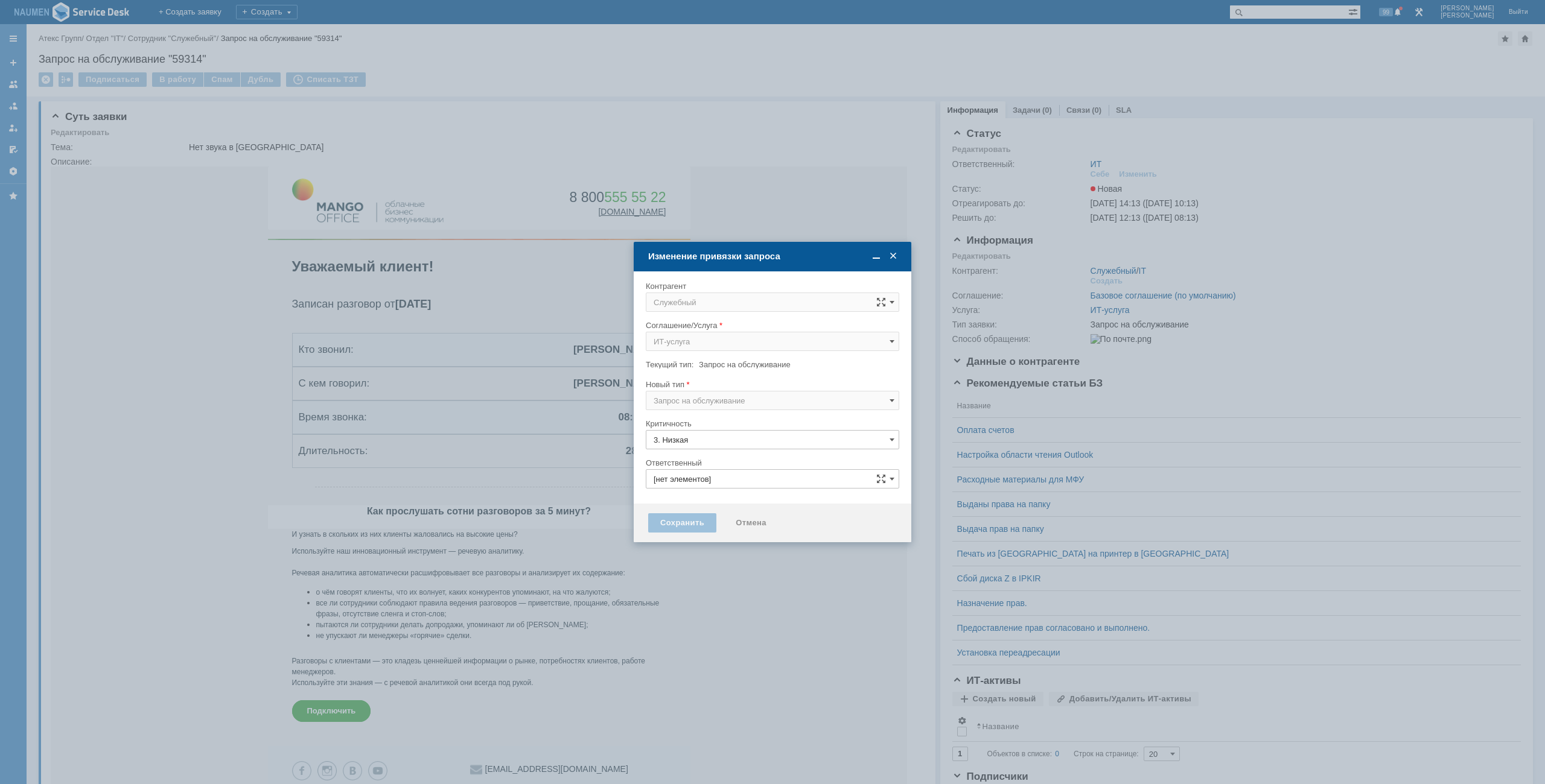
type input "ИТ"
type input "[не указано]"
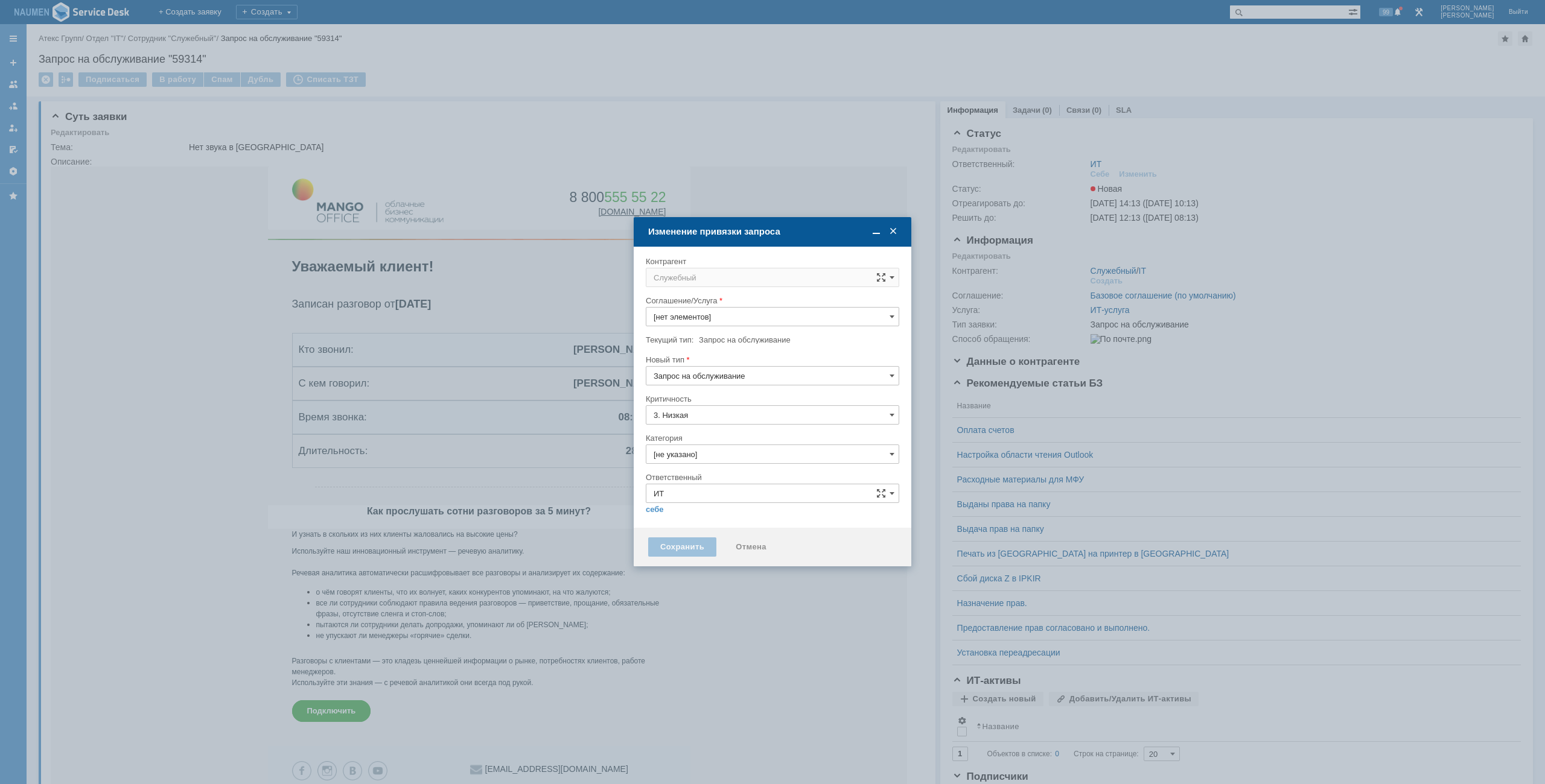
type input "ИТ-услуга"
click at [725, 279] on input "Служебный" at bounding box center [772, 278] width 253 height 20
click at [738, 398] on div "[не указано] ULUD users Притчина Татьяна Пусто Показать еще Пусто Показать еще …" at bounding box center [772, 358] width 252 height 89
click at [738, 391] on span "Притчина Татьяна" at bounding box center [729, 386] width 65 height 9
type input "Притчина Татьяна"
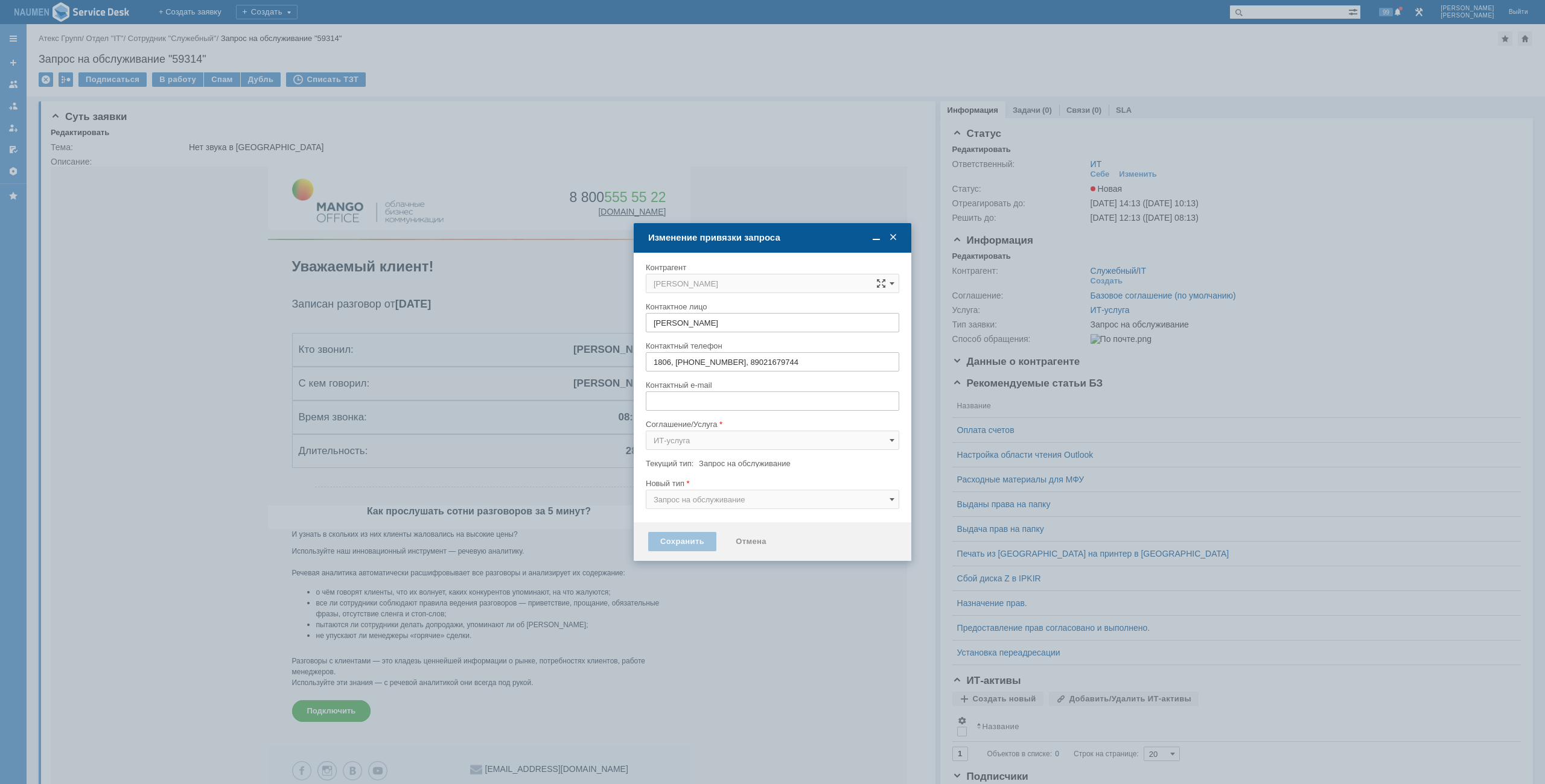
type input "t.pritchina@atex-gr.com"
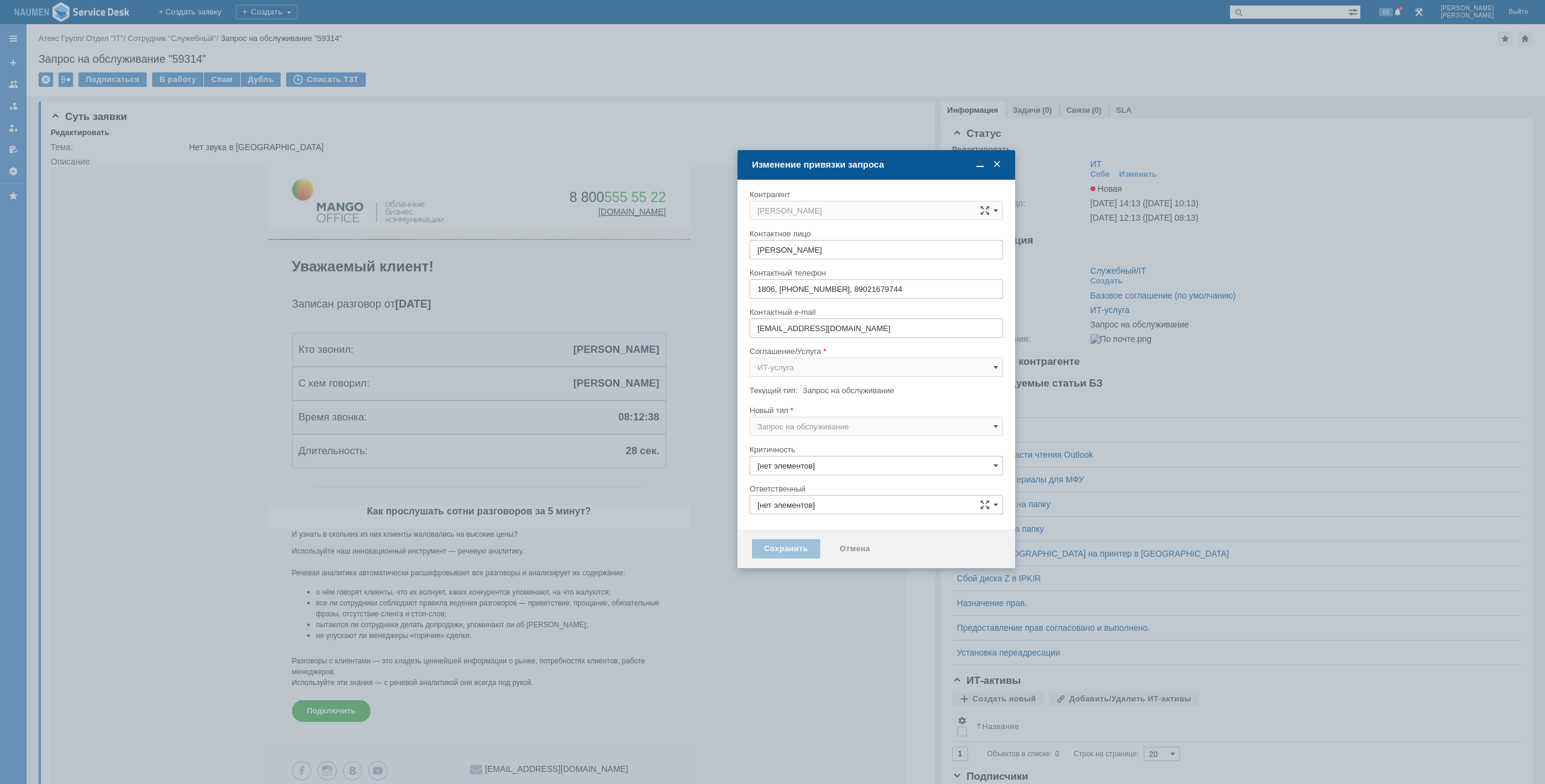
drag, startPoint x: 766, startPoint y: 199, endPoint x: 870, endPoint y: 166, distance: 109.1
click at [870, 166] on div "Изменение привязки запроса" at bounding box center [877, 165] width 251 height 11
type input "3. Низкая"
type input "ИТ"
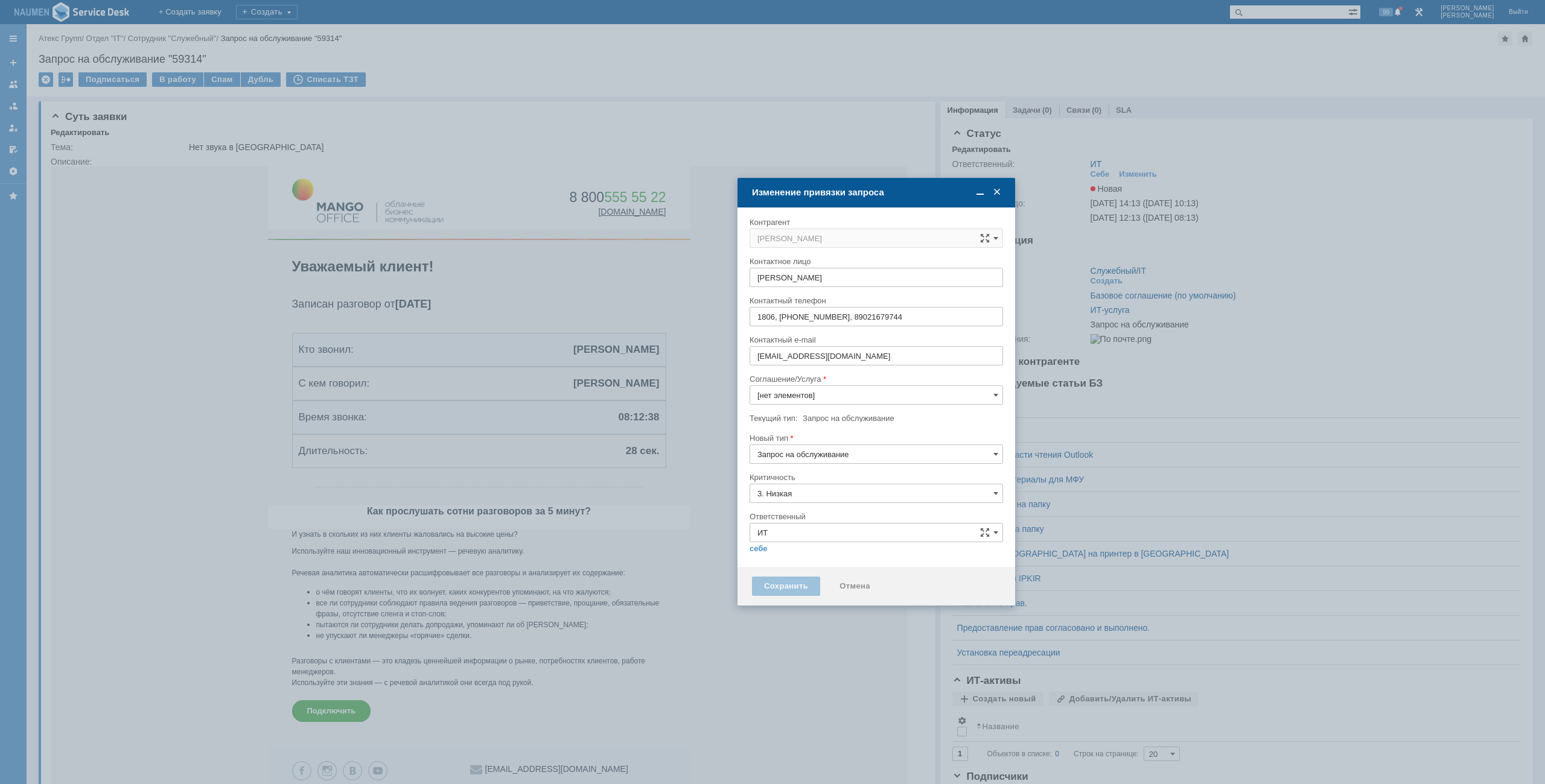
type input "[не указано]"
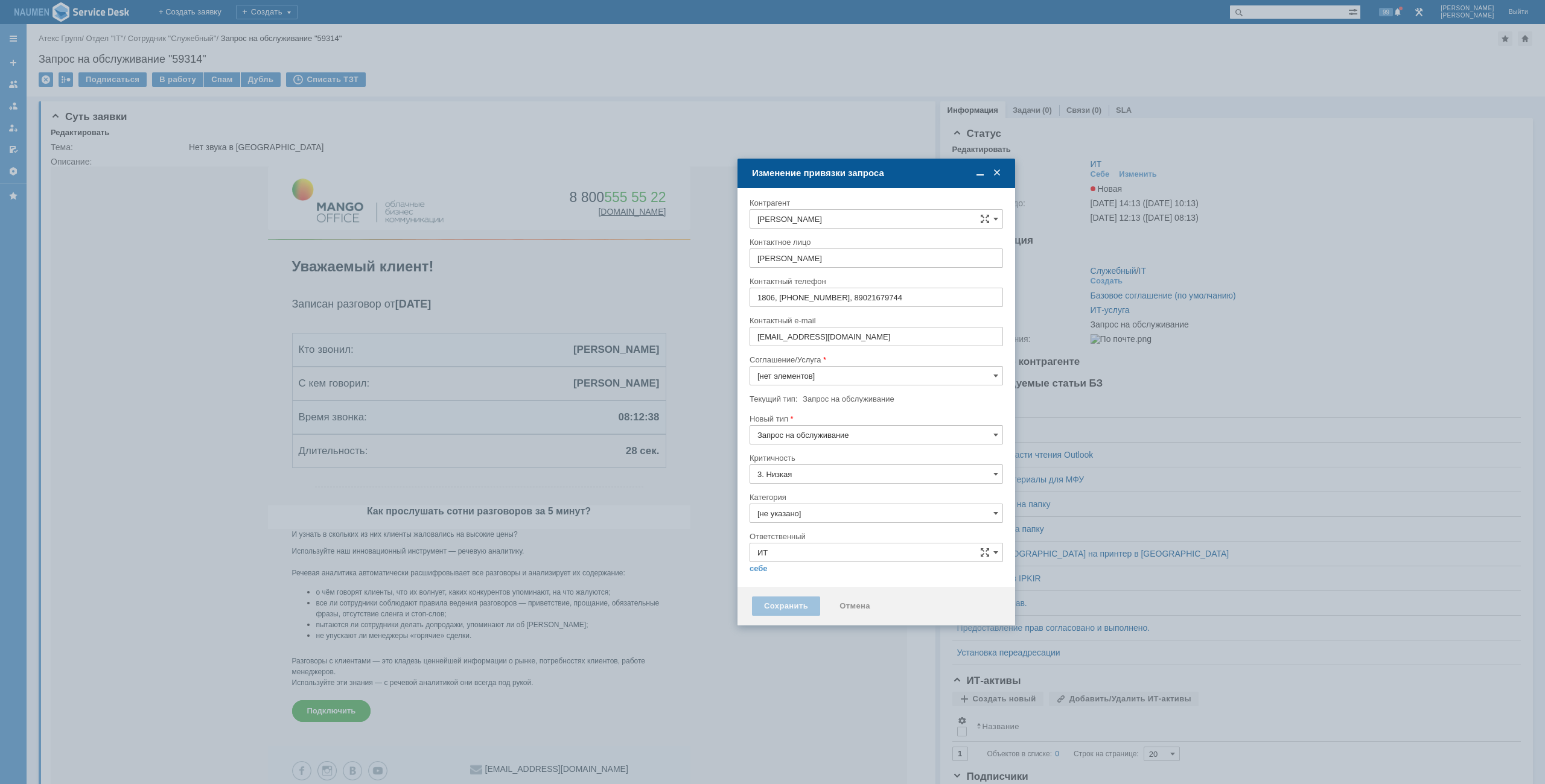
type input "ИТ-услуга"
click at [837, 434] on input "Запрос на обслуживание" at bounding box center [876, 435] width 253 height 20
click at [798, 492] on span "Инцидент" at bounding box center [876, 497] width 238 height 10
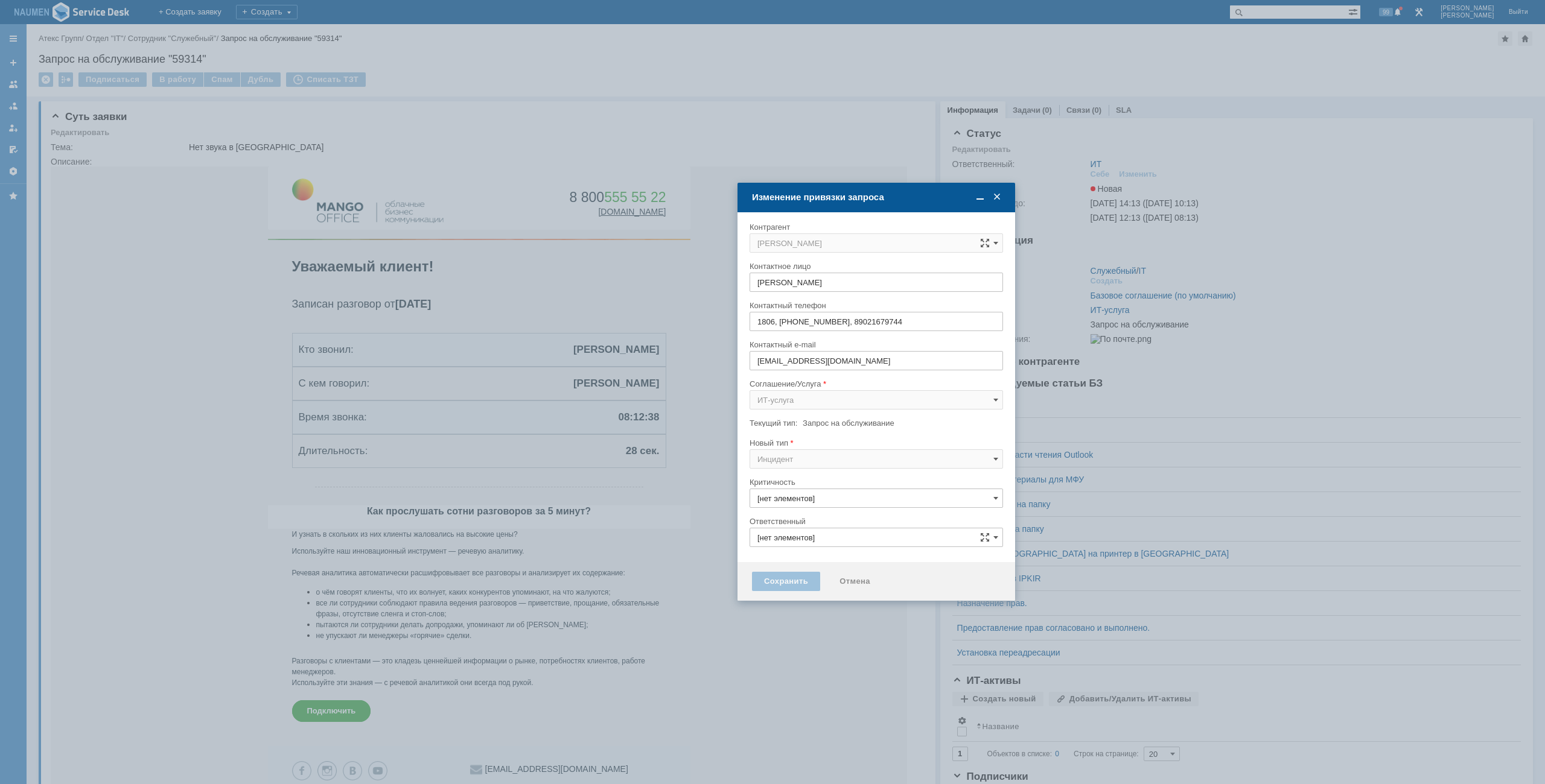
type input "Инцидент"
type input "3. Низкая"
click at [805, 507] on input "3. Низкая" at bounding box center [876, 498] width 253 height 20
type input "[не указано]"
type input "ИТ"
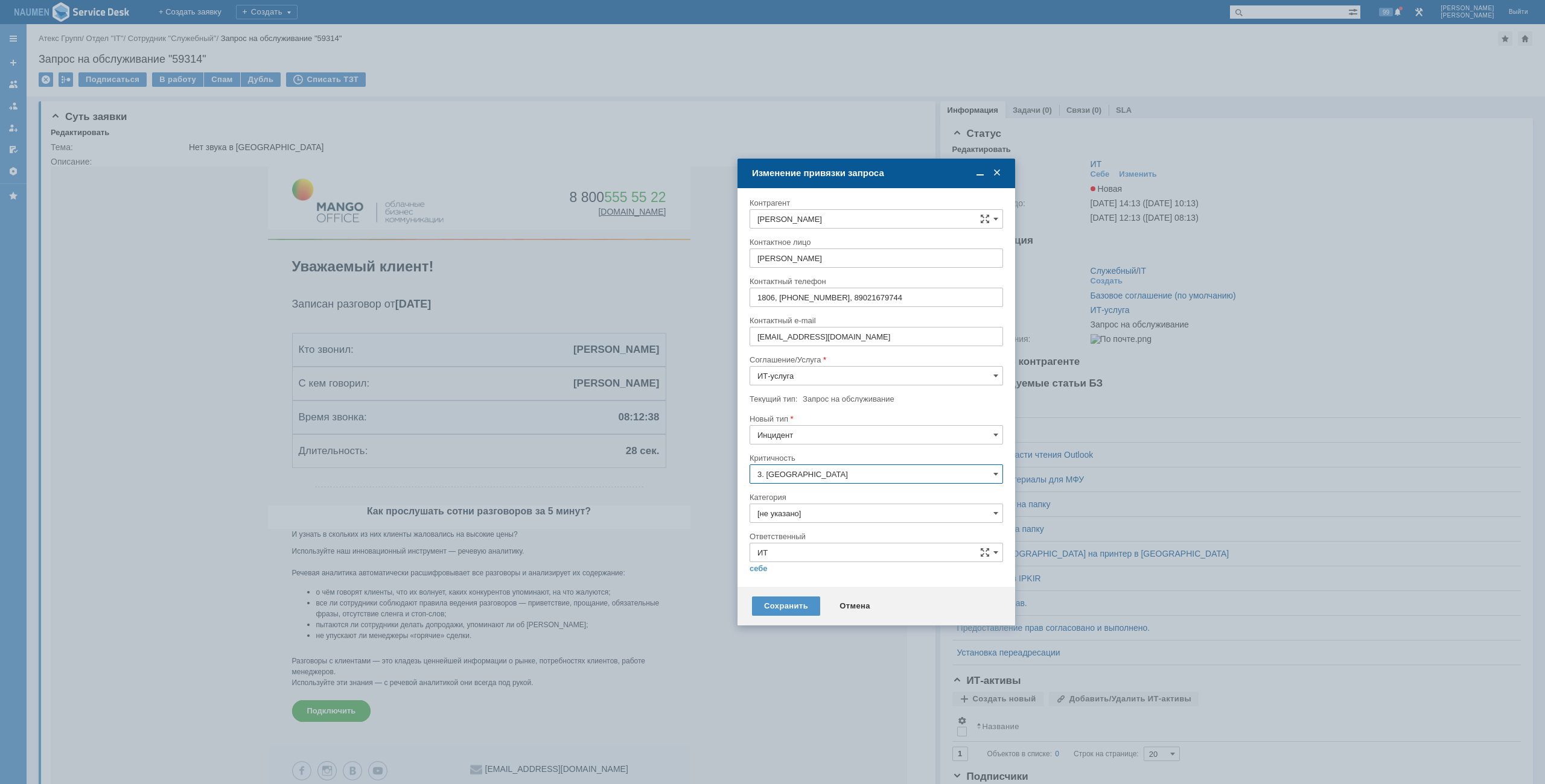
type input "3. Низкаяmango"
type input "3. Низкая"
click at [809, 504] on input "[не указано]" at bounding box center [876, 514] width 253 height 20
click at [798, 578] on span "Телефония Mango" at bounding box center [876, 582] width 238 height 10
type input "Телефония Mango"
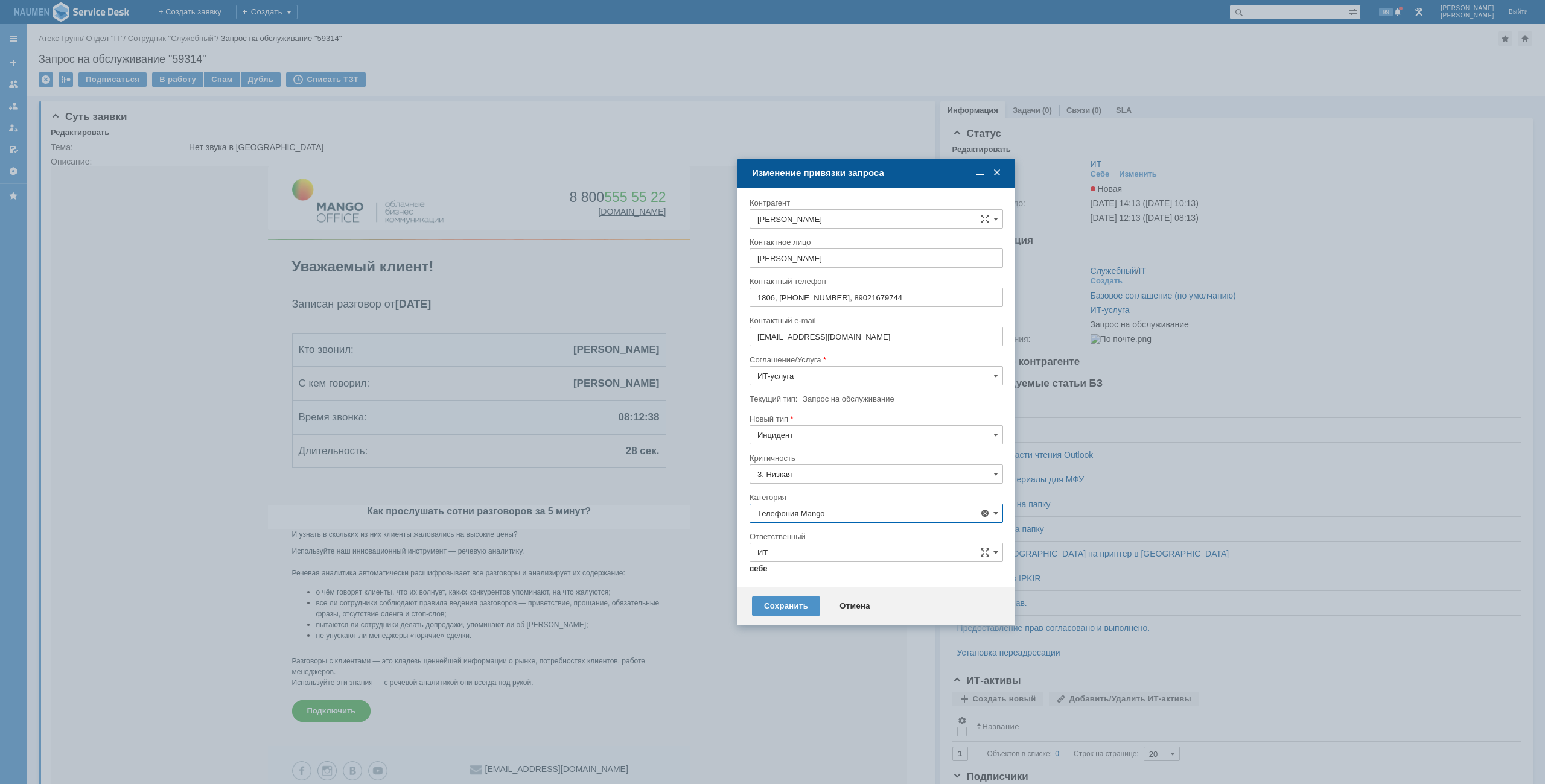
click at [761, 566] on link "себе" at bounding box center [758, 569] width 18 height 10
type input "[PERSON_NAME]"
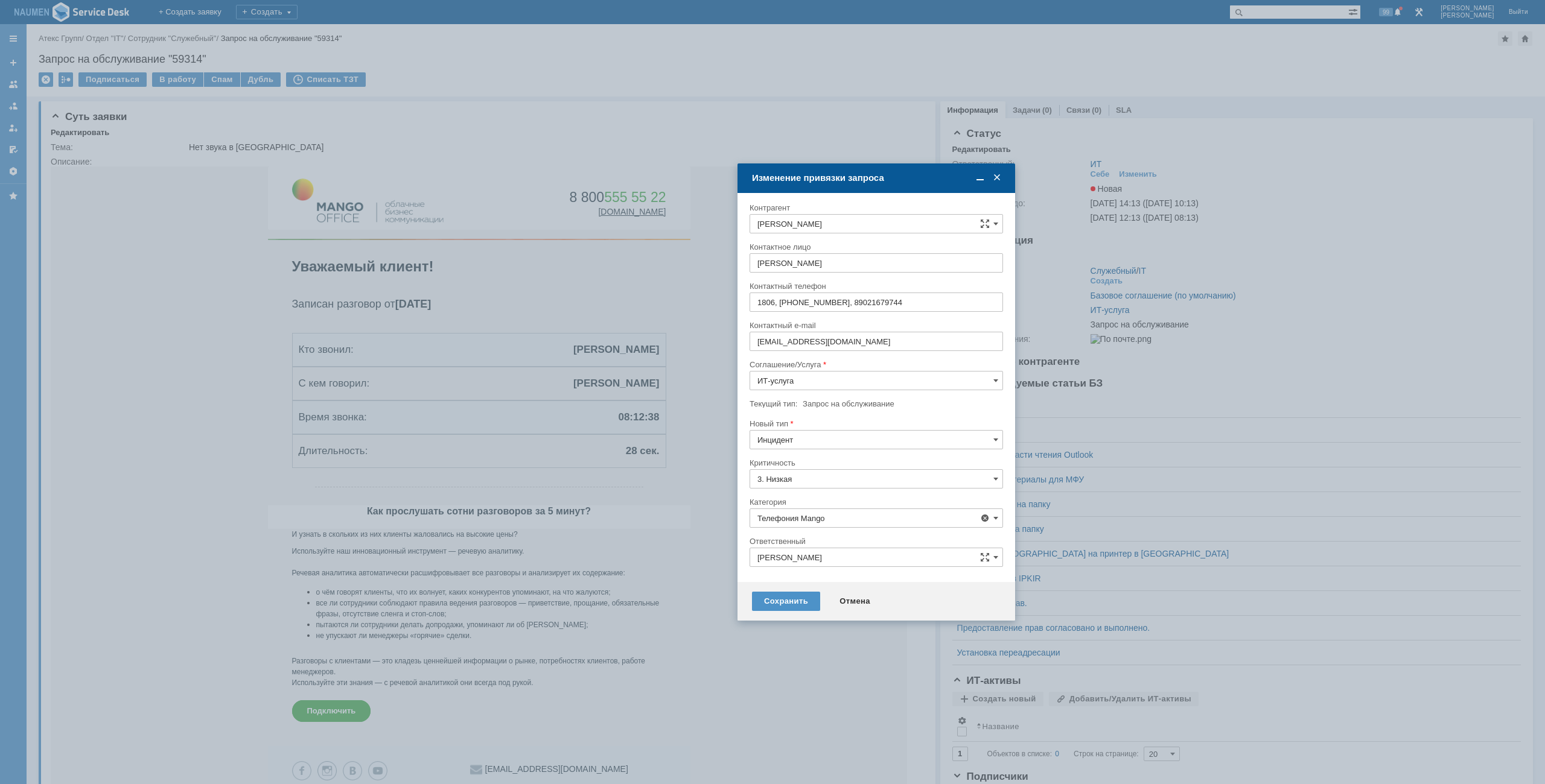
type input "Телефония Mango"
click at [774, 597] on div "Сохранить" at bounding box center [785, 602] width 68 height 20
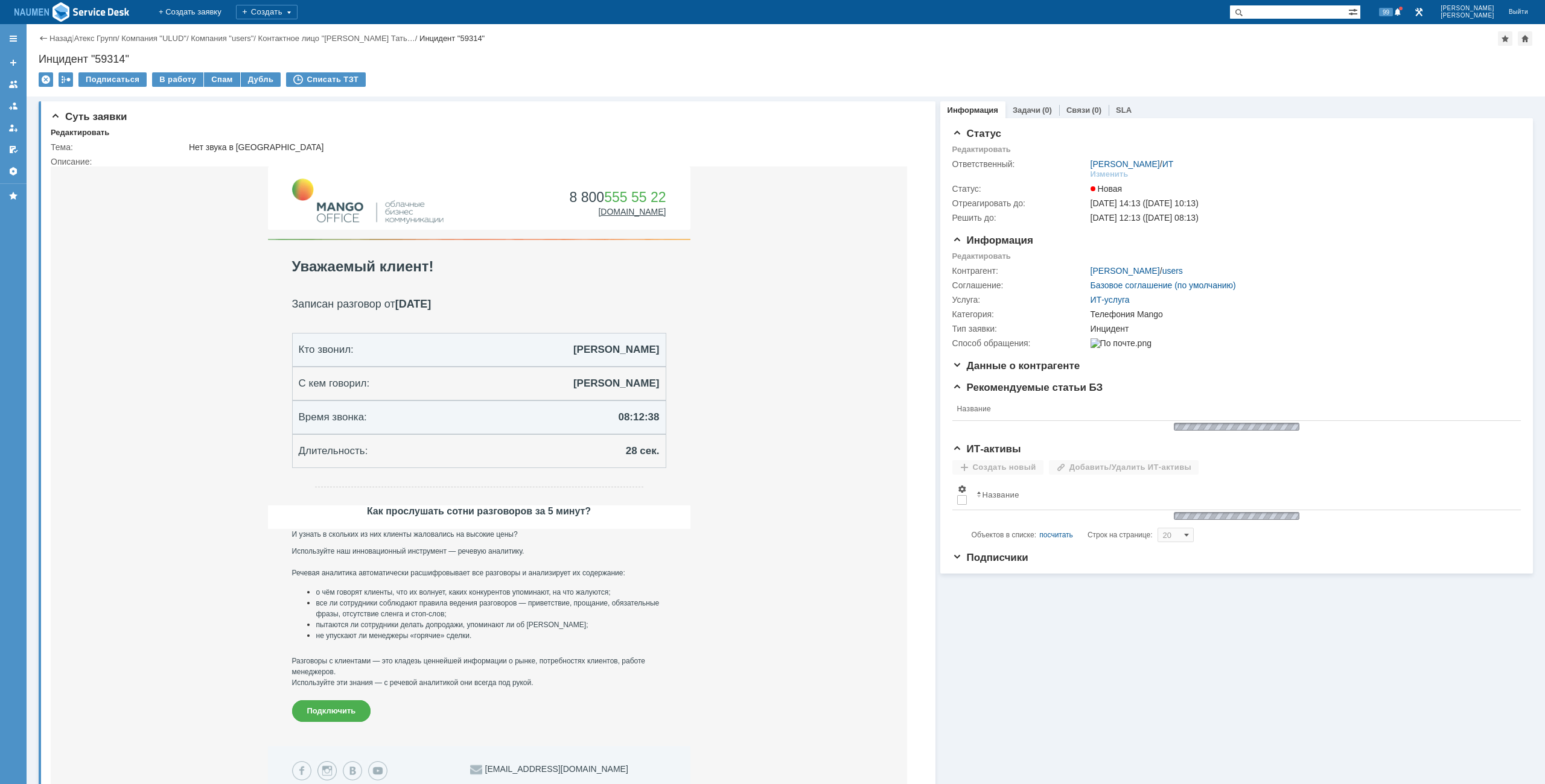
click at [181, 71] on div "Назад | Атекс Групп / Компания "ULUD" / Компания "users" / Контактное лицо "При…" at bounding box center [785, 60] width 1518 height 72
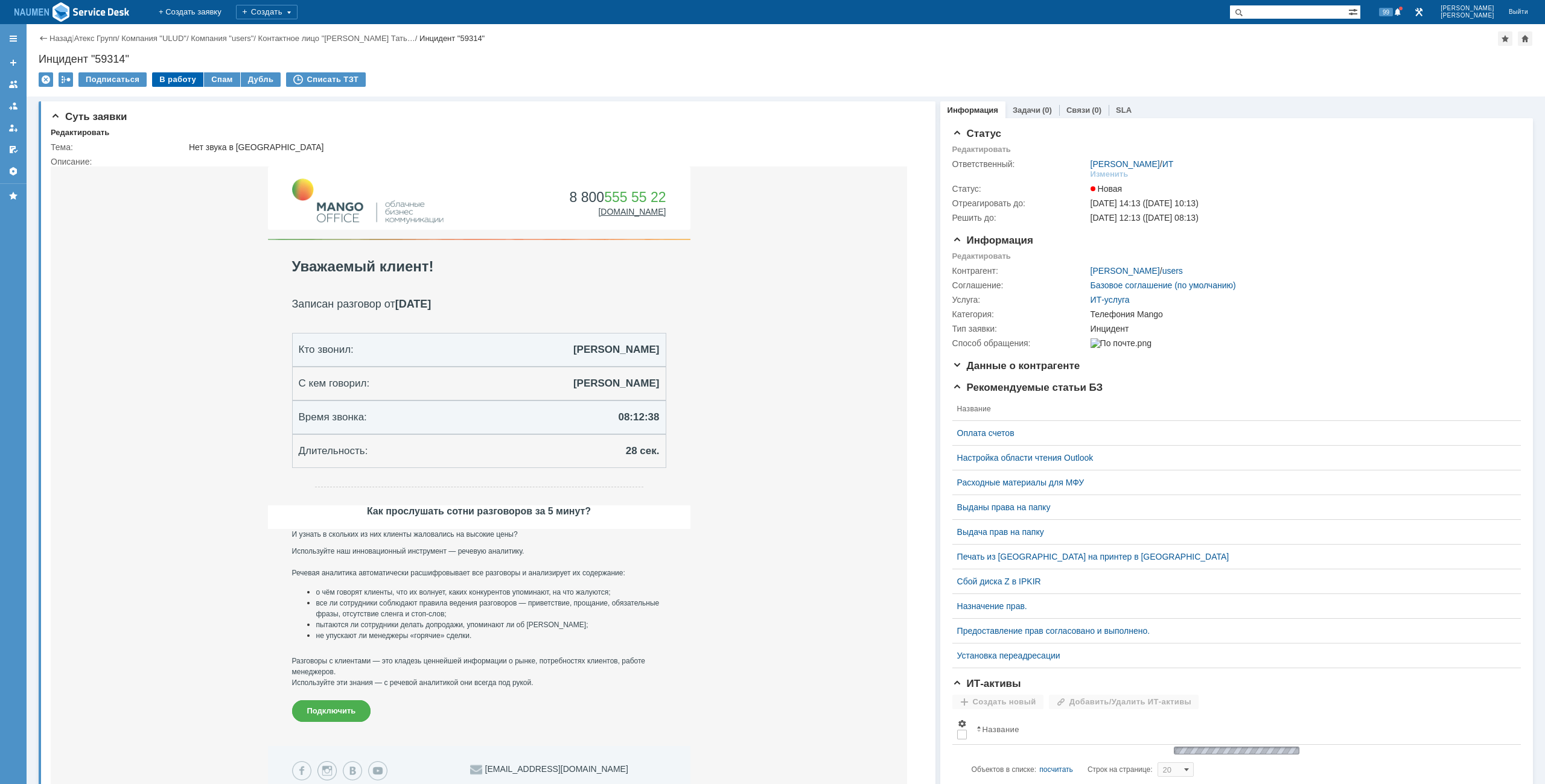
click at [180, 72] on div "В работу" at bounding box center [178, 80] width 51 height 15
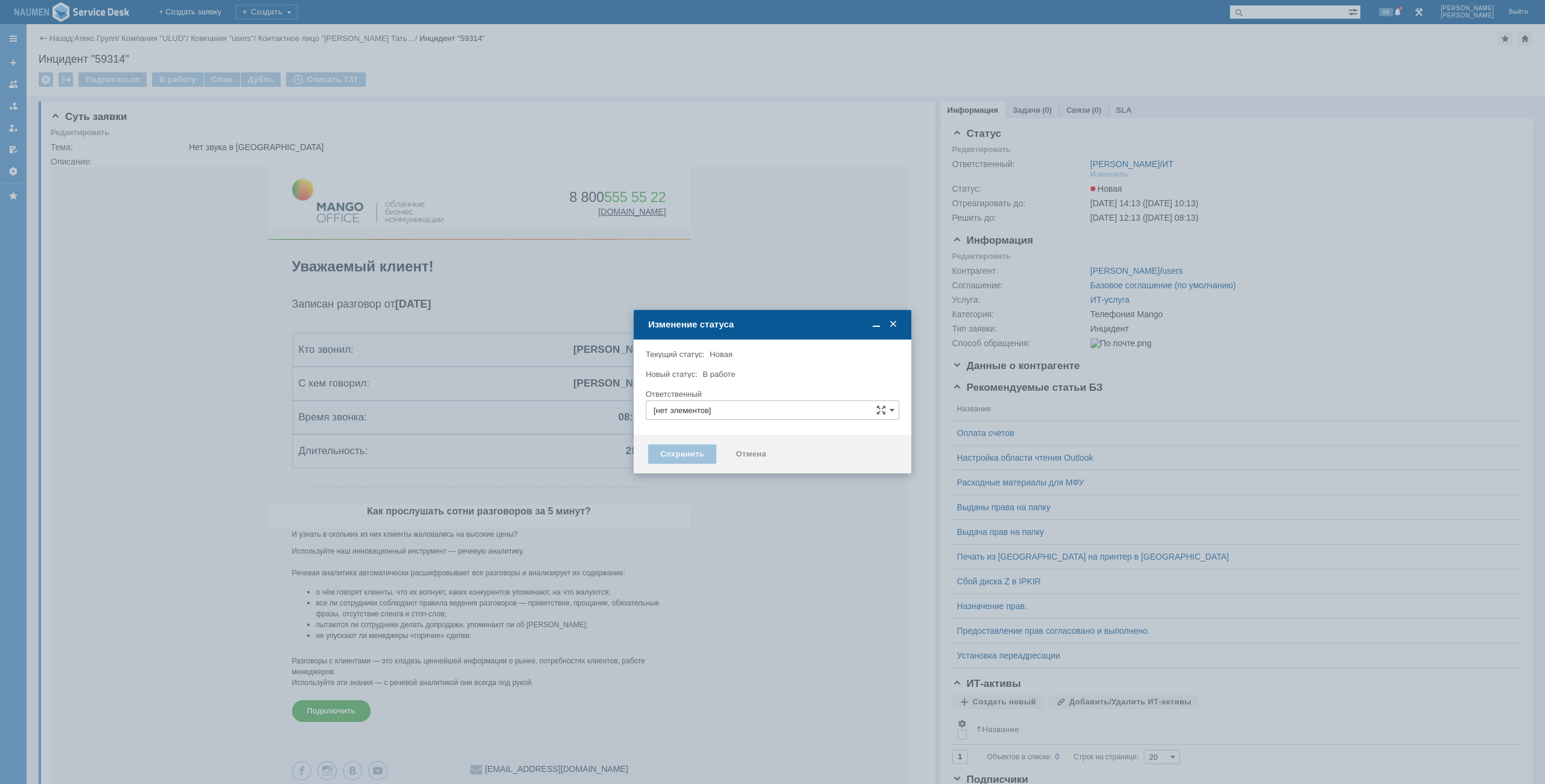
type input "[PERSON_NAME]"
type input "Телефония Mango"
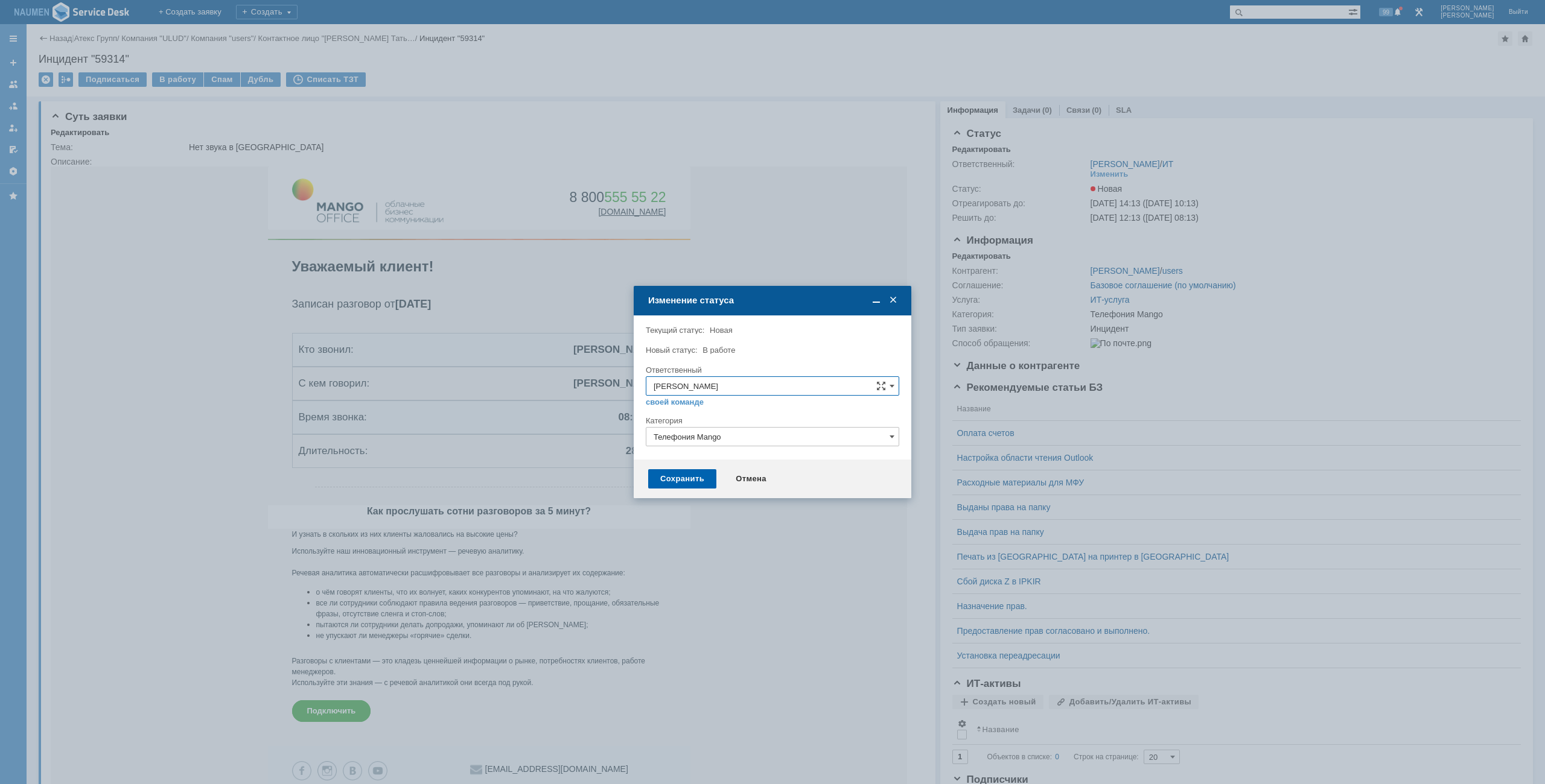
click at [678, 470] on div "Сохранить" at bounding box center [682, 479] width 68 height 20
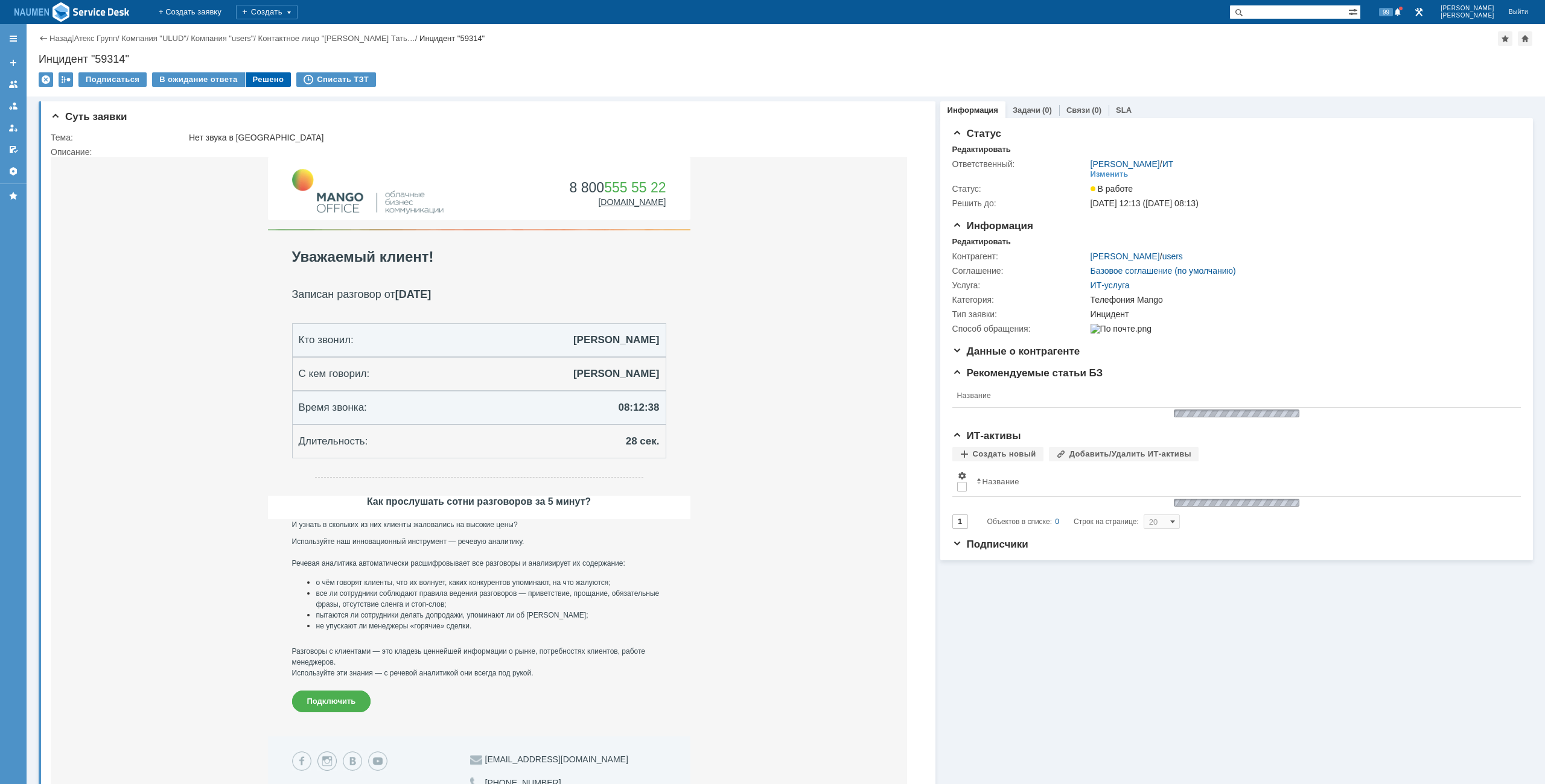
click at [262, 73] on div "Решено" at bounding box center [269, 80] width 46 height 15
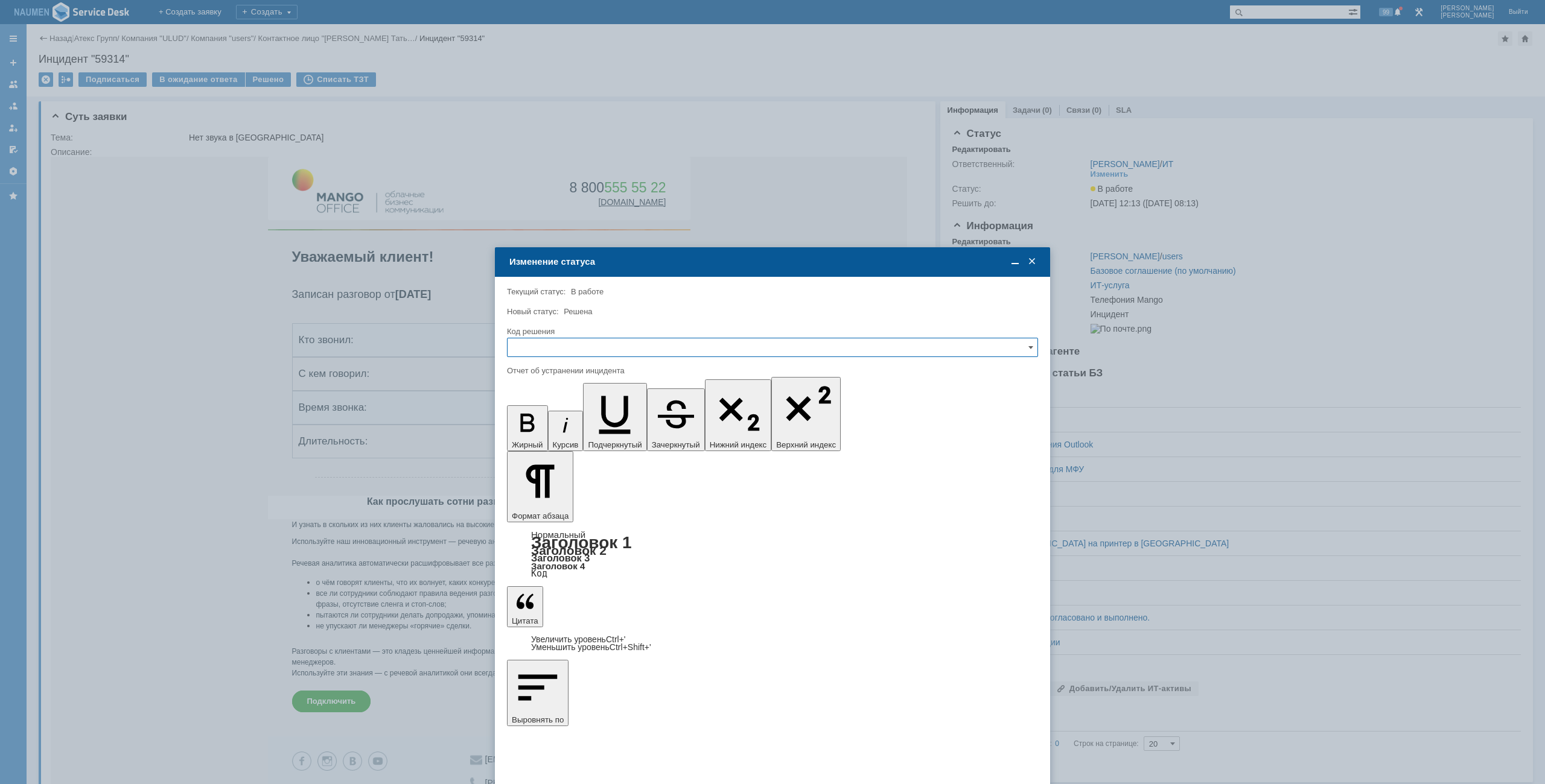
click at [630, 339] on input "text" at bounding box center [772, 347] width 531 height 20
click at [536, 427] on span "Решено" at bounding box center [772, 430] width 515 height 10
type input "Решено"
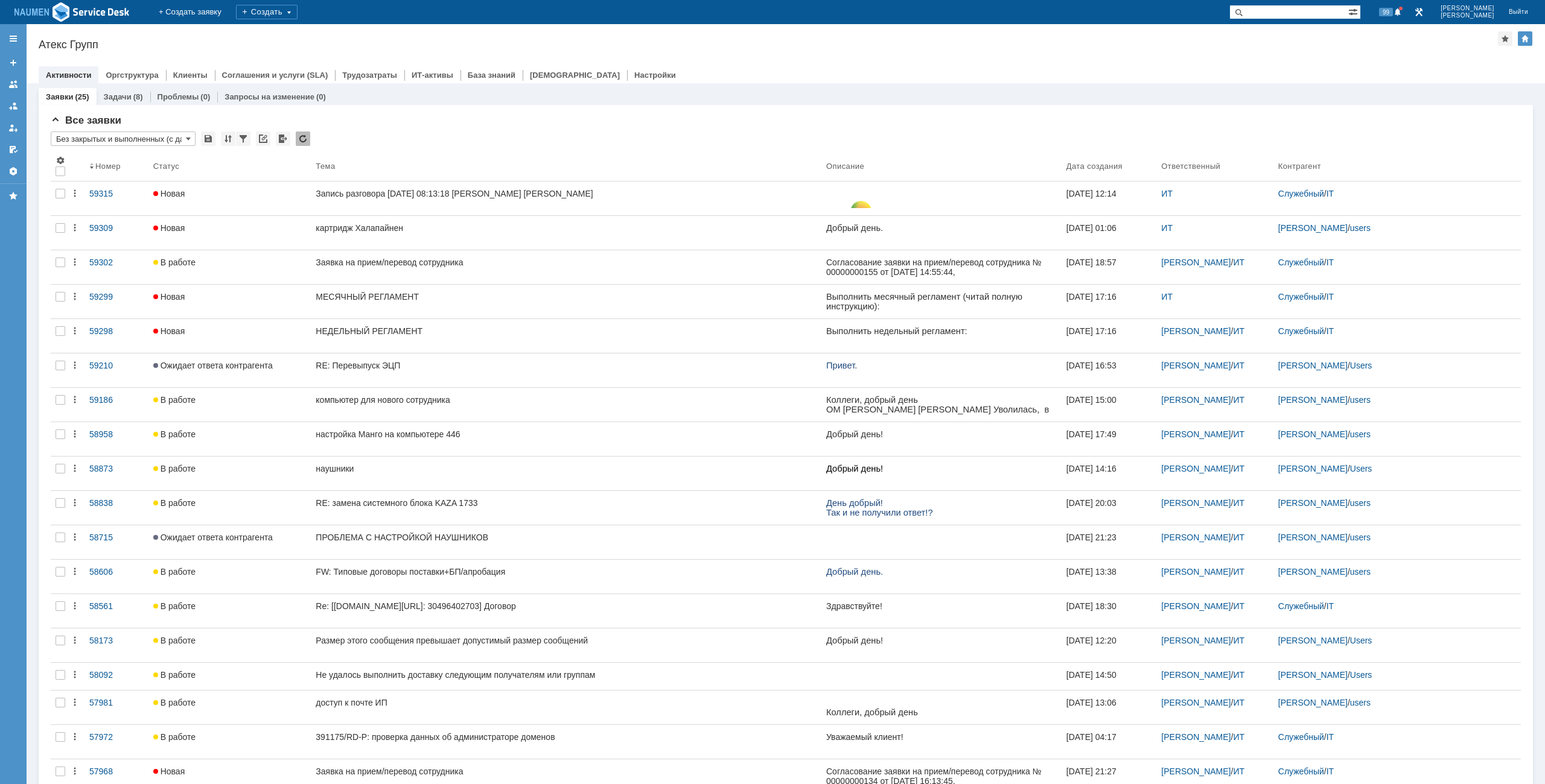
click at [50, 190] on div "Все заявки * Без закрытых и выполненных (с датой создания) ред. 08.05 Результат…" at bounding box center [785, 581] width 1494 height 952
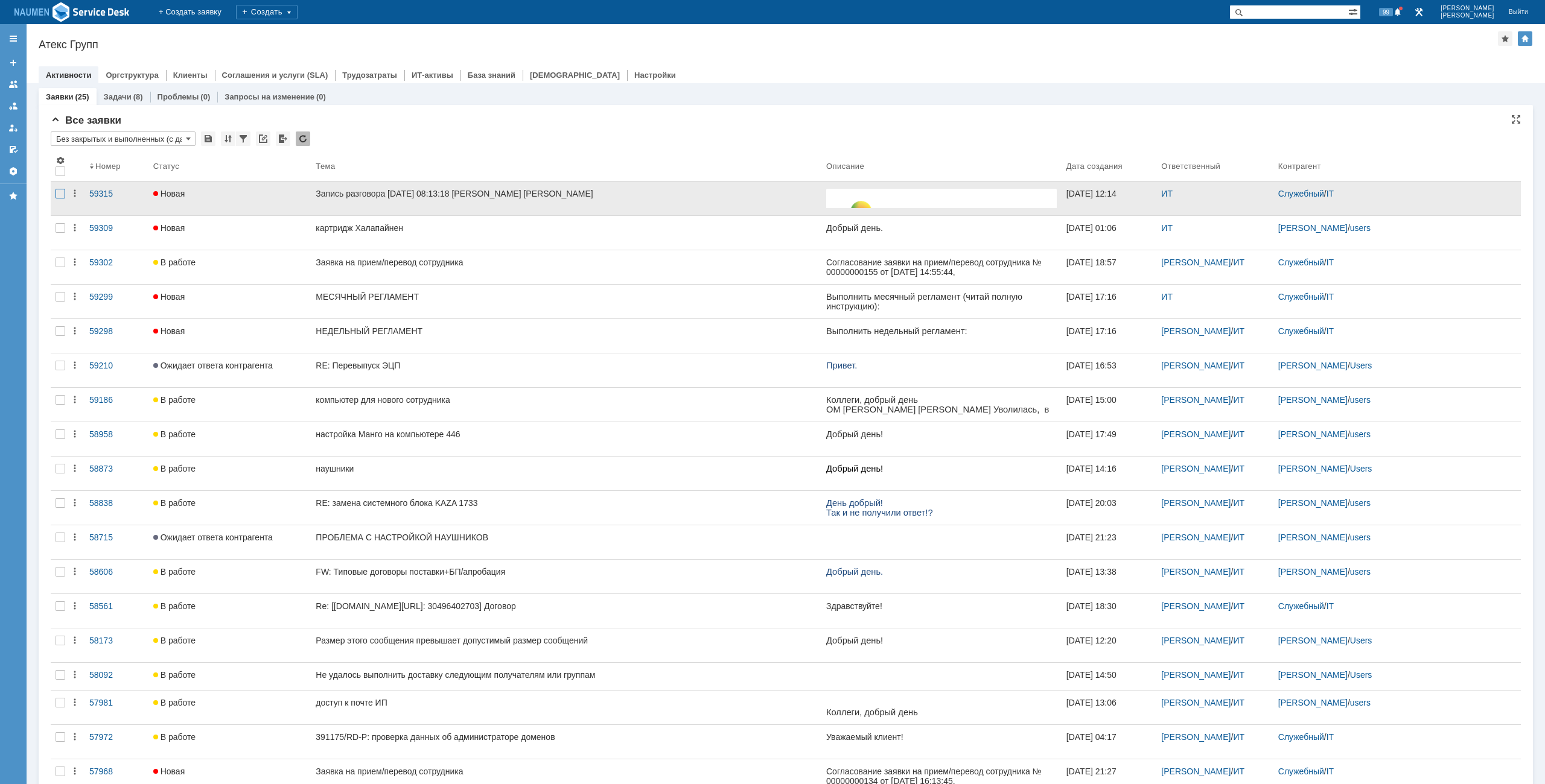
click at [59, 190] on div at bounding box center [61, 194] width 10 height 10
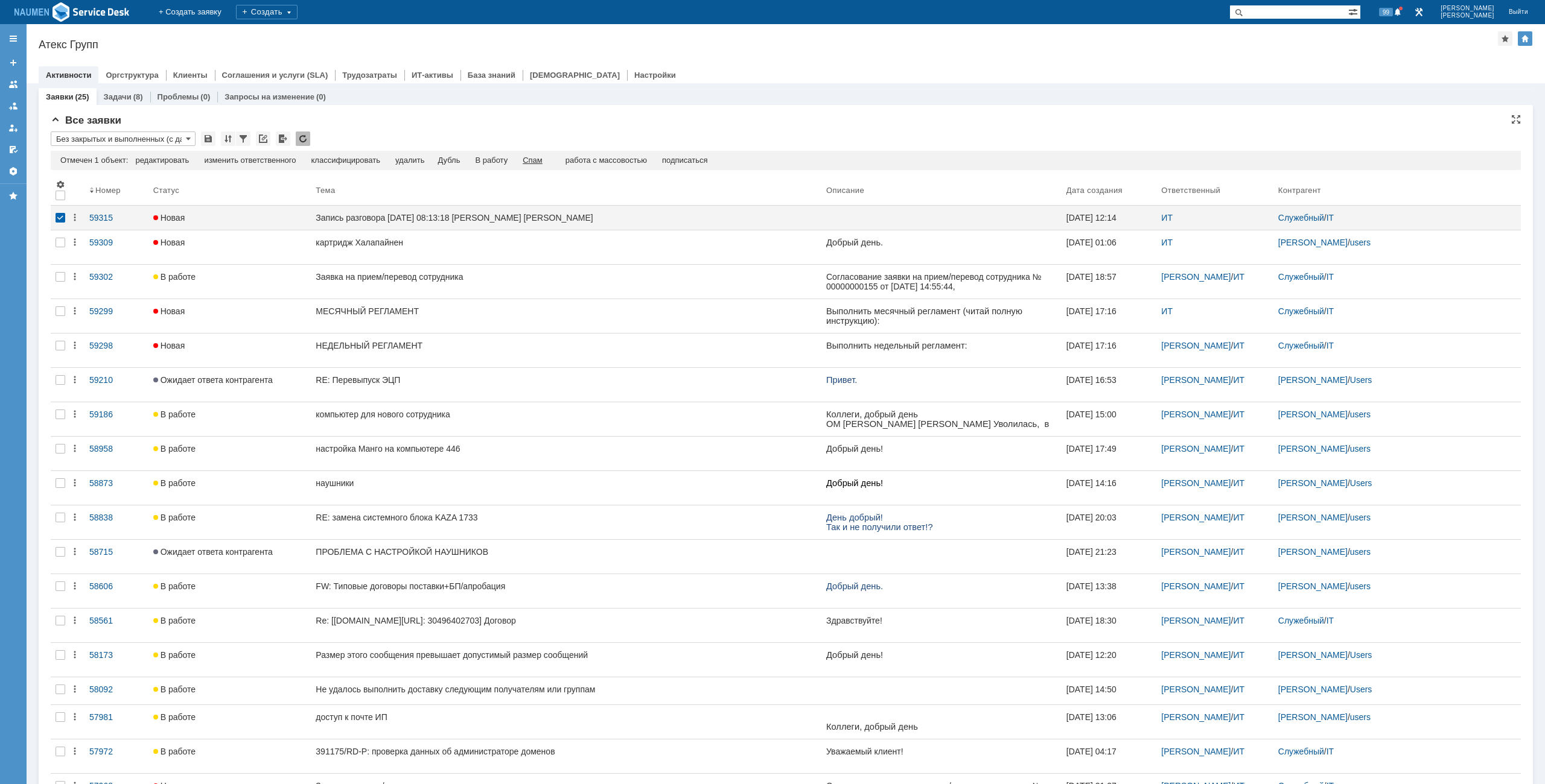
click at [536, 161] on div "Спам" at bounding box center [532, 161] width 20 height 10
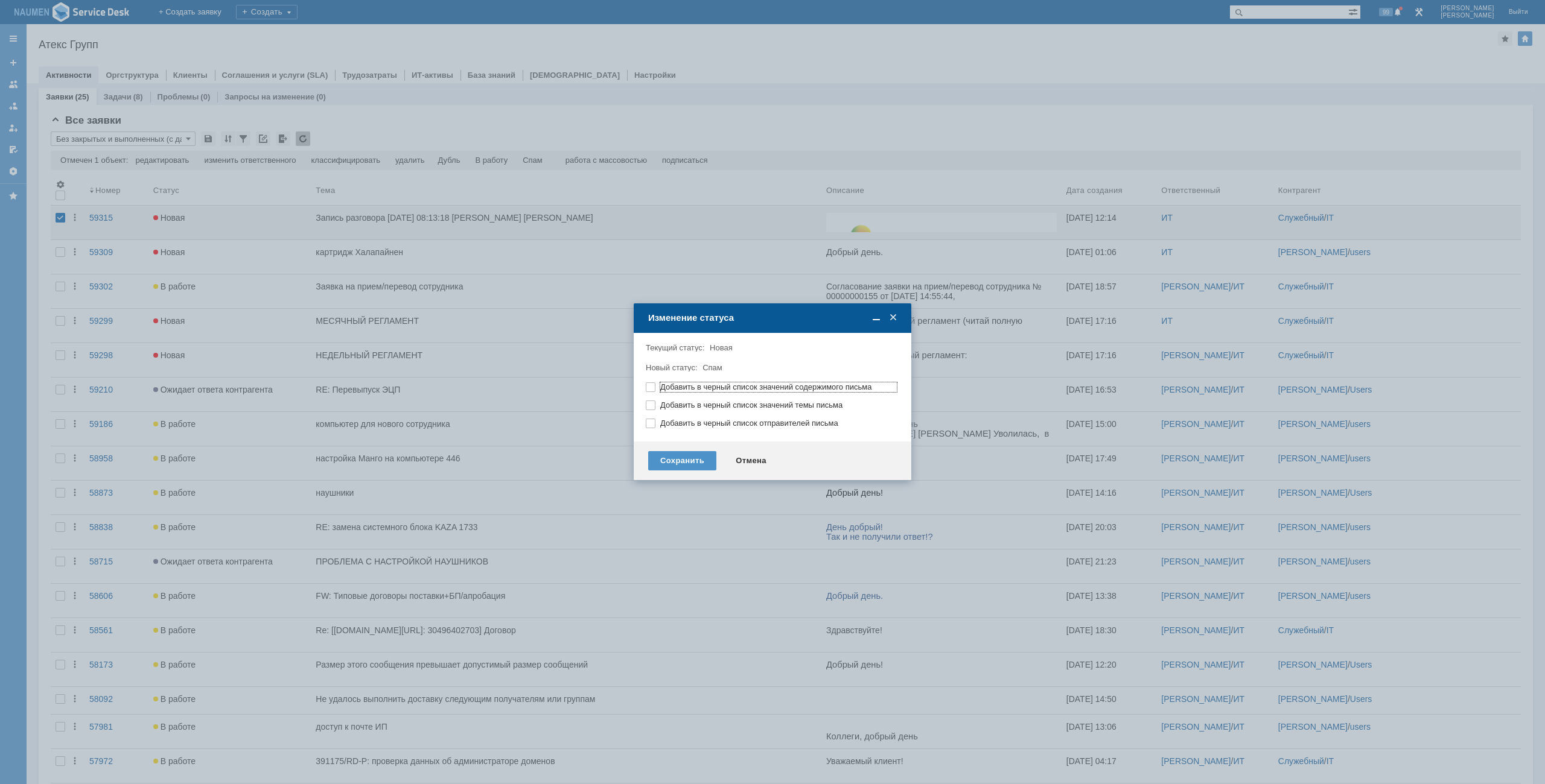
click at [662, 448] on div "Сохранить Отмена" at bounding box center [772, 460] width 278 height 39
click at [676, 464] on div "Сохранить" at bounding box center [682, 461] width 68 height 20
